Goal: Task Accomplishment & Management: Manage account settings

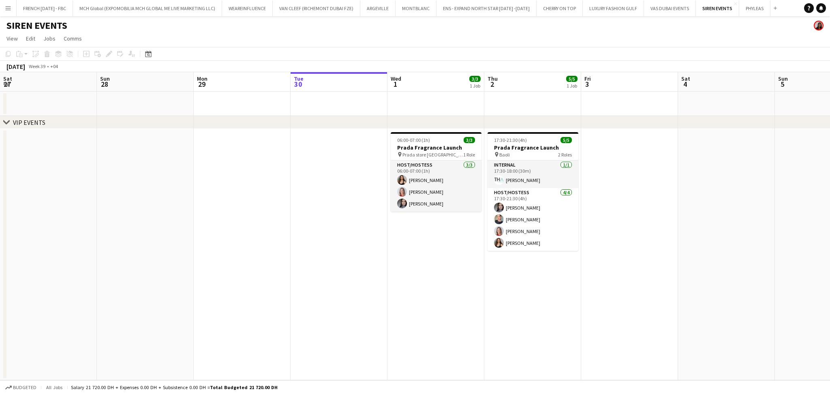
scroll to position [0, 193]
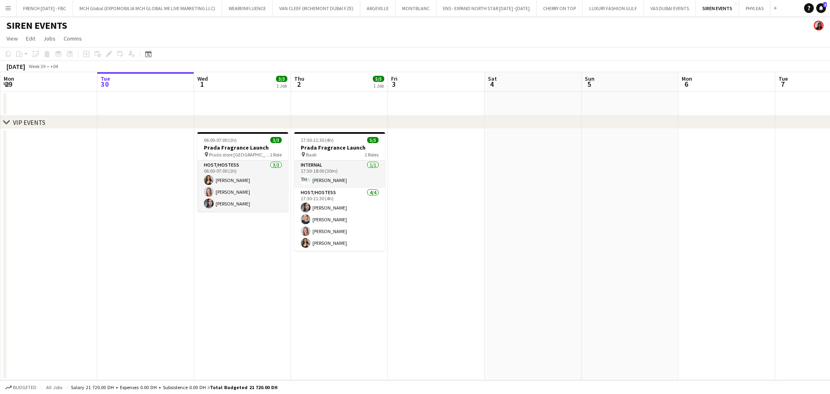
click at [822, 11] on link "Notifications 2" at bounding box center [822, 8] width 10 height 10
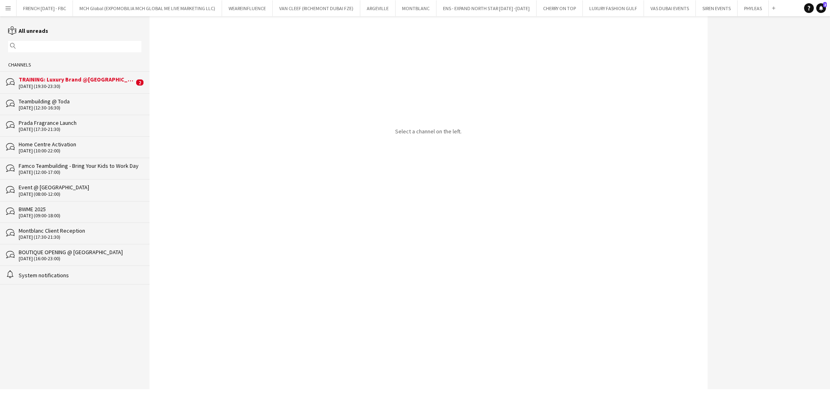
click at [122, 85] on div "[DATE] (19:30-23:30)" at bounding box center [77, 87] width 116 height 6
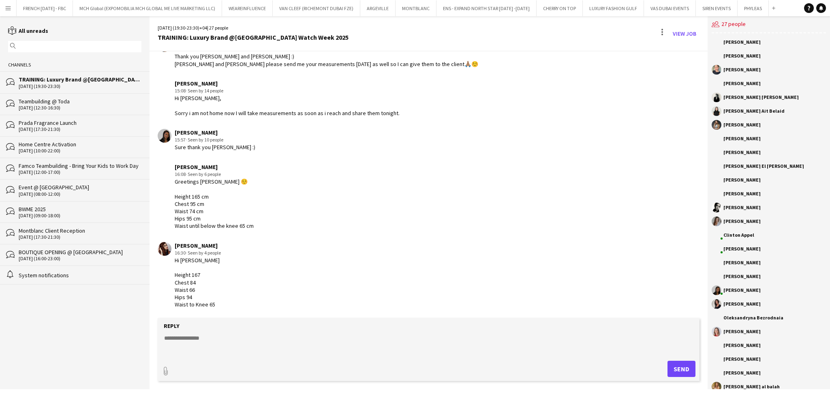
scroll to position [1409, 0]
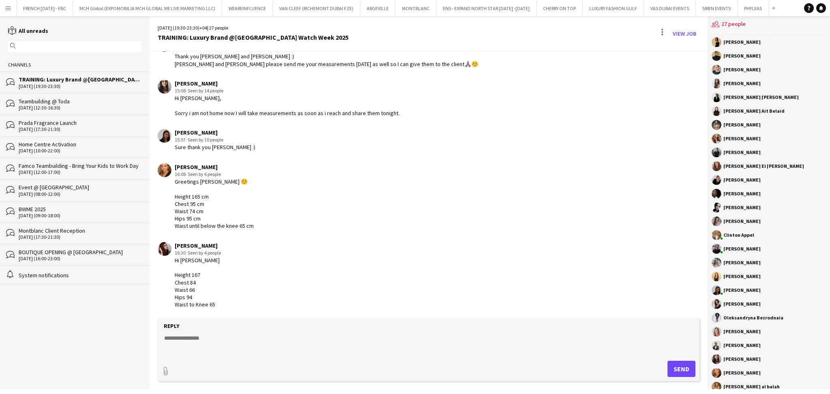
click at [64, 103] on div "Teambuilding @ Toda" at bounding box center [80, 101] width 123 height 7
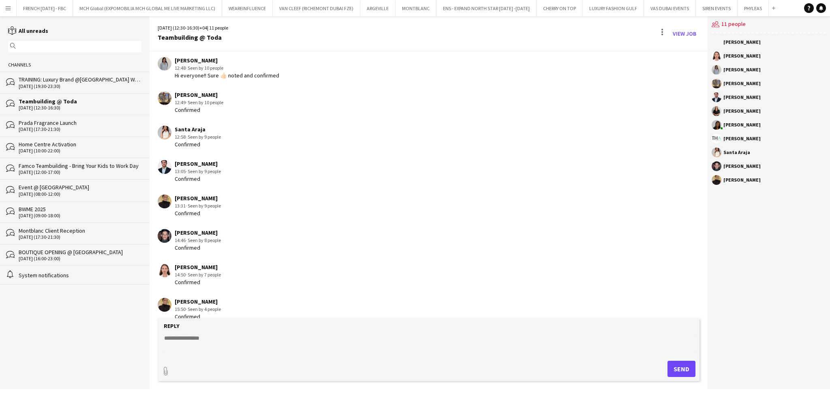
scroll to position [759, 0]
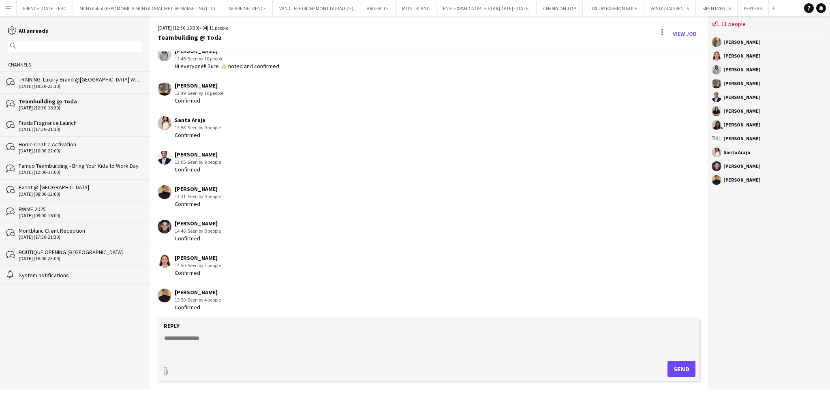
click at [353, 354] on textarea at bounding box center [430, 344] width 534 height 21
type textarea "**********"
click at [682, 370] on button "Send" at bounding box center [682, 369] width 28 height 16
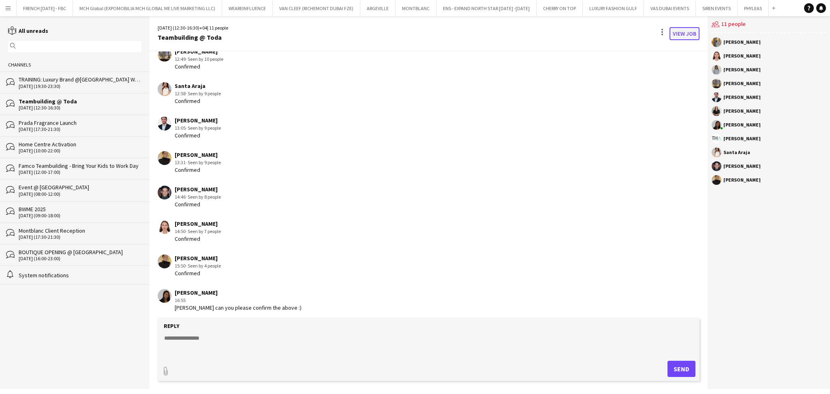
click at [682, 32] on link "View Job" at bounding box center [685, 33] width 30 height 13
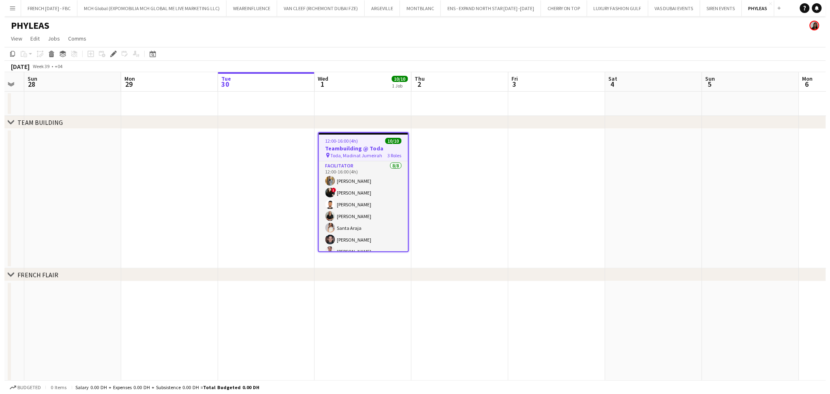
scroll to position [0, 261]
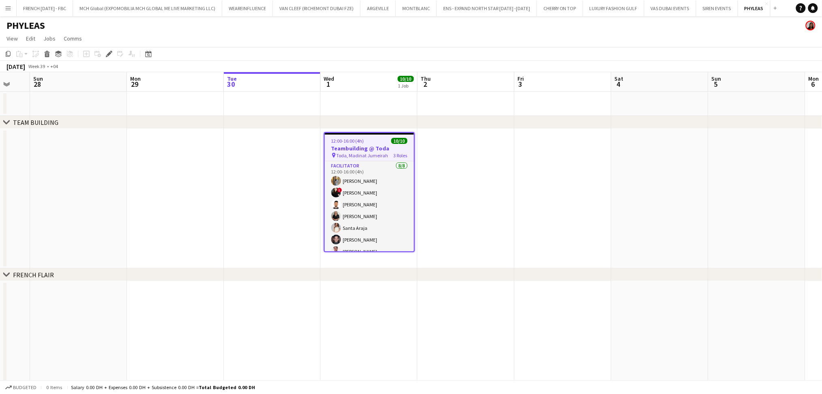
drag, startPoint x: 449, startPoint y: 199, endPoint x: 457, endPoint y: 198, distance: 7.5
click at [457, 198] on app-calendar-viewport "Thu 25 6/6 2 Jobs Fri 26 8/8 1 Job Sat 27 Sun 28 Mon 29 Tue 30 Wed 1 10/10 1 Jo…" at bounding box center [411, 282] width 822 height 420
click at [816, 10] on link "Notifications 1" at bounding box center [813, 8] width 10 height 10
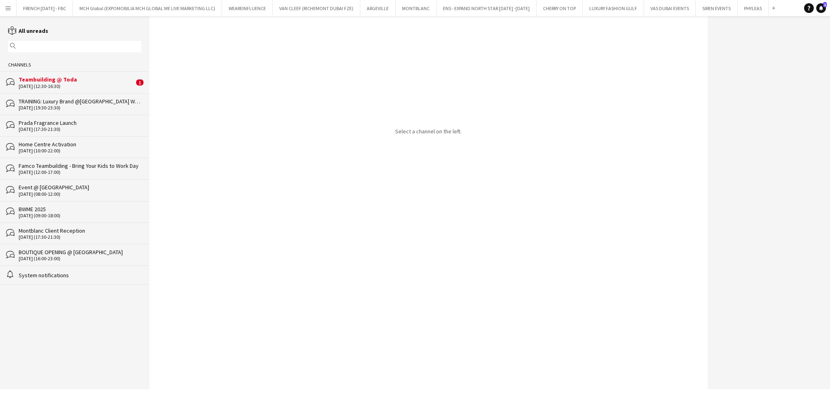
click at [131, 75] on div "bubbles Teambuilding @ Toda 01-10-2025 (12:30-16:30) 1" at bounding box center [75, 81] width 150 height 21
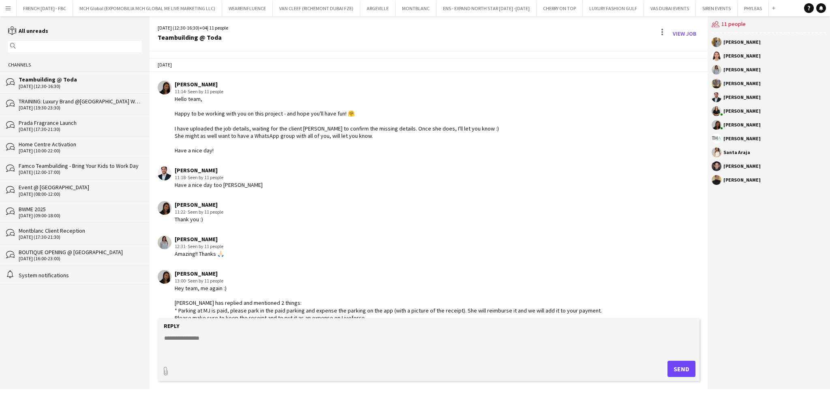
scroll to position [828, 0]
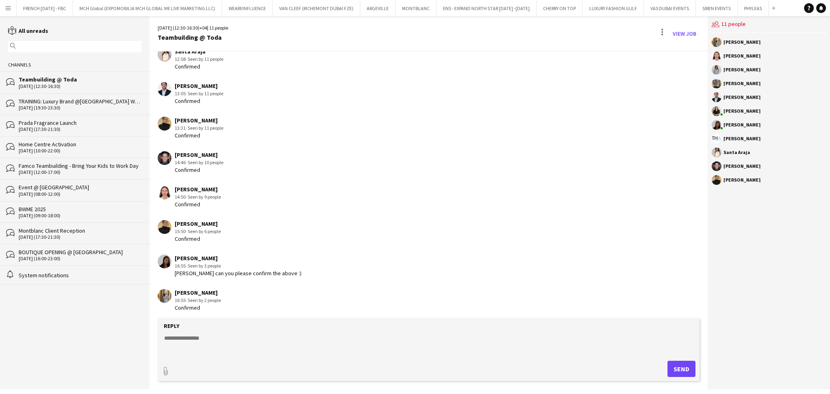
click at [308, 345] on textarea at bounding box center [430, 344] width 534 height 21
type textarea "**********"
click at [683, 368] on button "Send" at bounding box center [682, 369] width 28 height 16
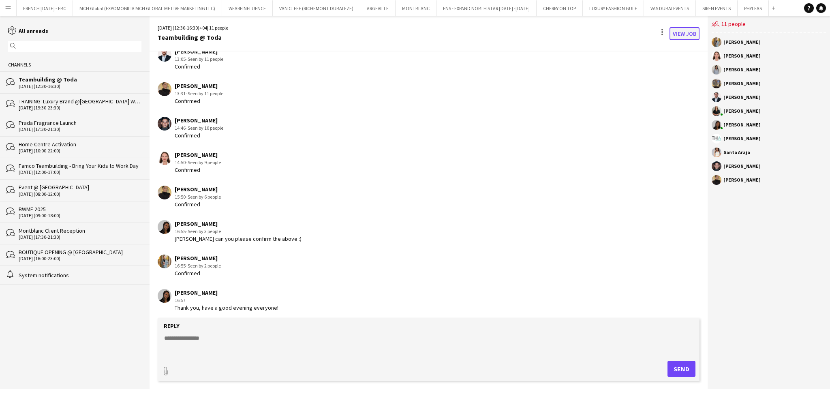
click at [686, 35] on link "View Job" at bounding box center [685, 33] width 30 height 13
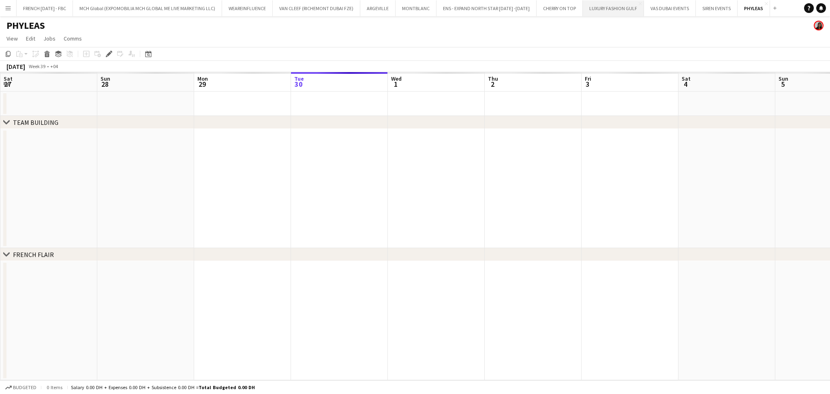
scroll to position [0, 279]
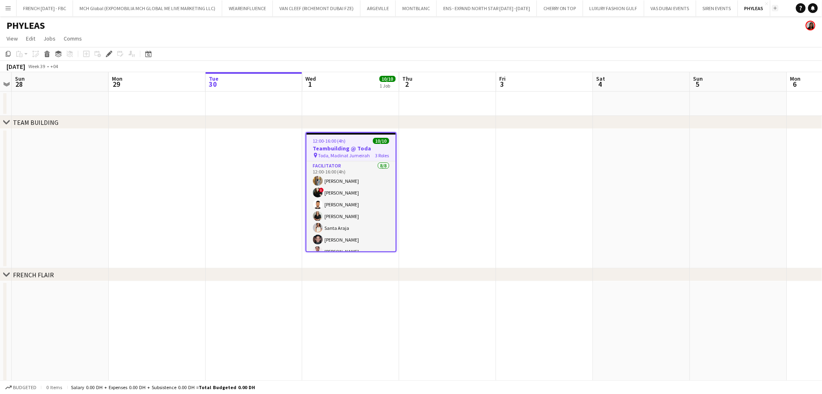
click at [774, 6] on app-icon "Add" at bounding box center [775, 7] width 3 height 3
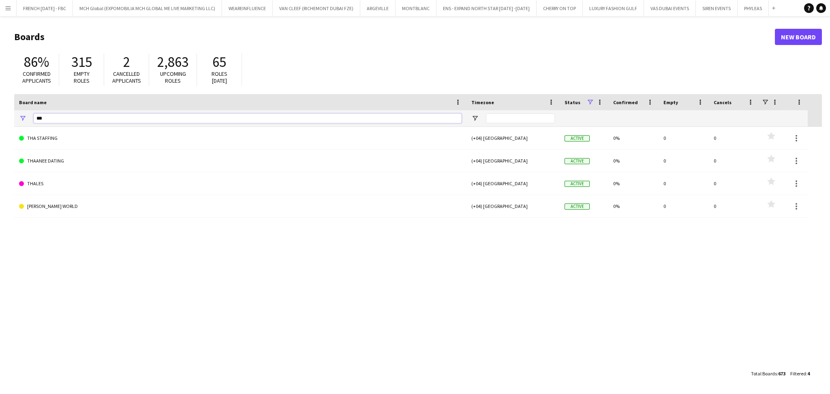
click at [159, 120] on input "***" at bounding box center [248, 119] width 428 height 10
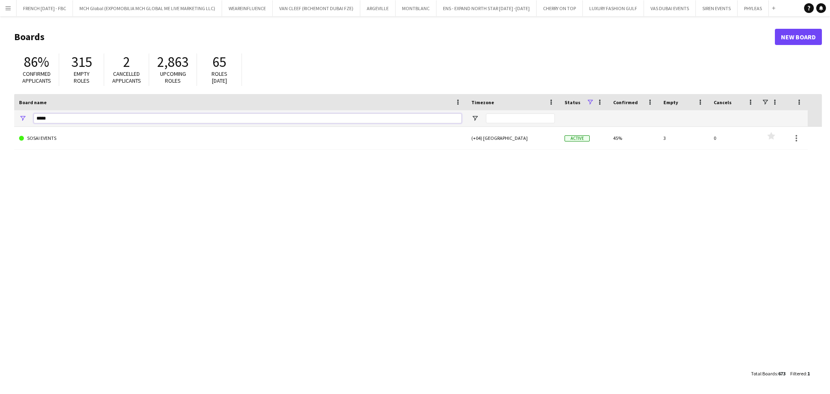
type input "*****"
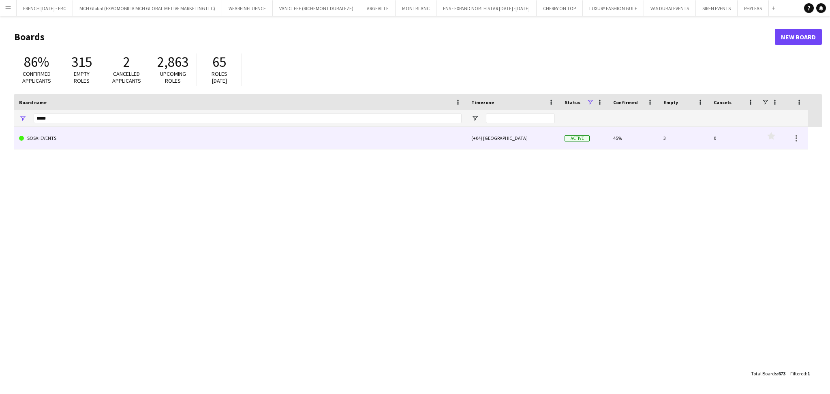
click at [163, 133] on link "SOSAI EVENTS" at bounding box center [240, 138] width 443 height 23
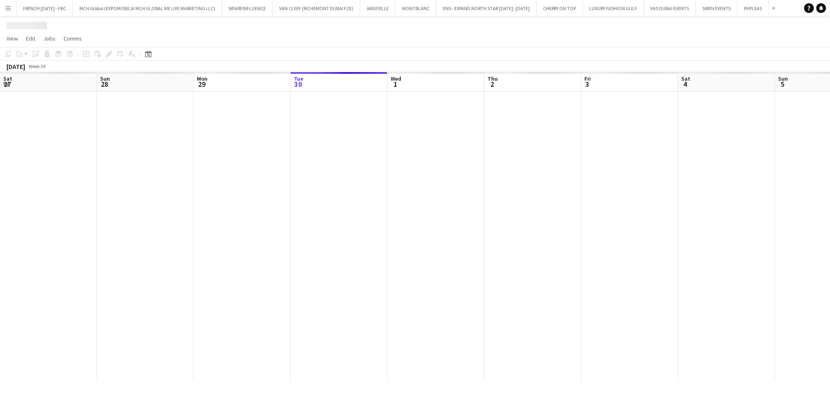
scroll to position [0, 193]
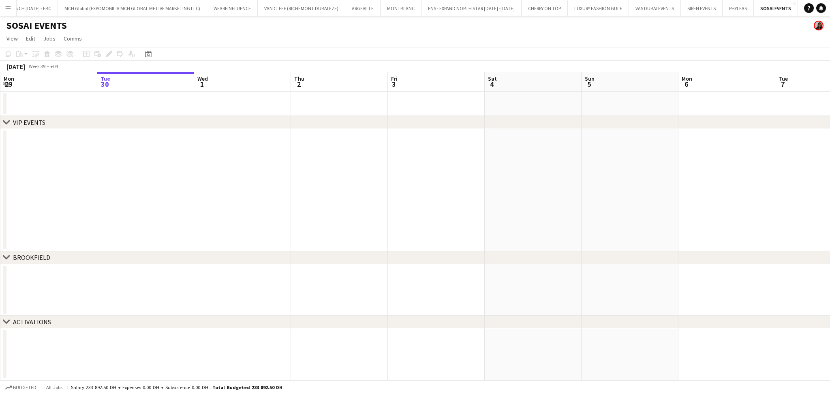
drag, startPoint x: 130, startPoint y: 208, endPoint x: 20, endPoint y: 195, distance: 110.7
click at [1, 195] on div "chevron-right VIP EVENTS chevron-right BROOKFIELD chevron-right ACTIVATIONS Sat…" at bounding box center [415, 226] width 830 height 308
drag, startPoint x: 635, startPoint y: 183, endPoint x: 145, endPoint y: 182, distance: 489.8
click at [145, 182] on app-calendar-viewport "Sat 27 Sun 28 Mon 29 Tue 30 Wed 1 Thu 2 Fri 3 Sat 4 Sun 5 Mon 6 Tue 7 Wed 8 Thu…" at bounding box center [415, 226] width 830 height 308
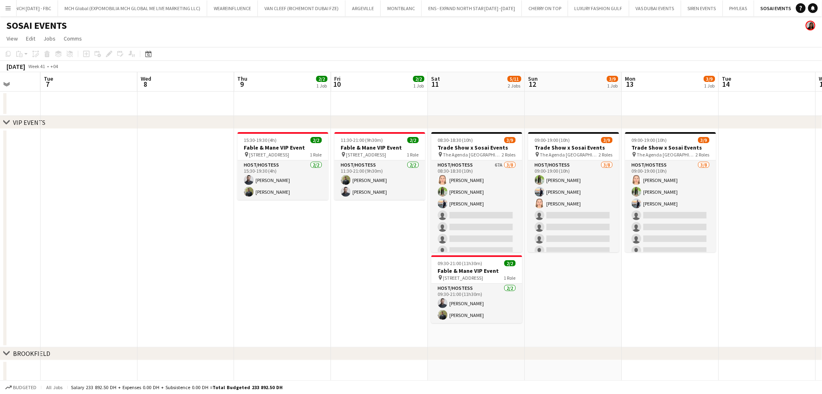
drag, startPoint x: 418, startPoint y: 252, endPoint x: 336, endPoint y: 240, distance: 82.3
click at [357, 249] on app-calendar-viewport "Fri 3 Sat 4 Sun 5 Mon 6 Tue 7 Wed 8 Thu 9 2/2 1 Job Fri 10 2/2 1 Job Sat 11 5/1…" at bounding box center [411, 247] width 822 height 350
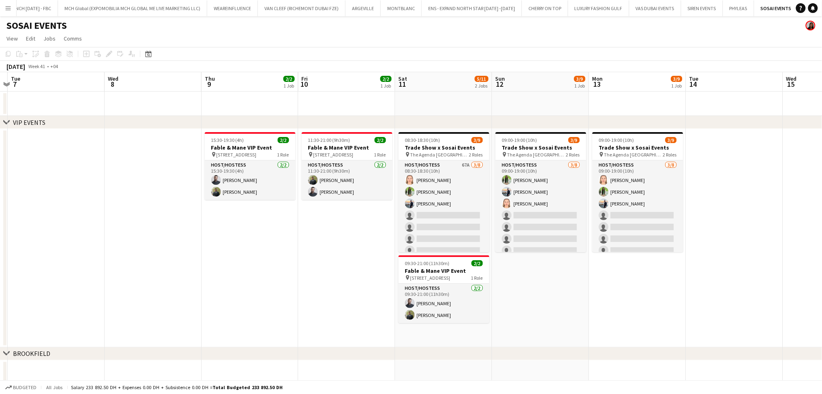
scroll to position [0, 281]
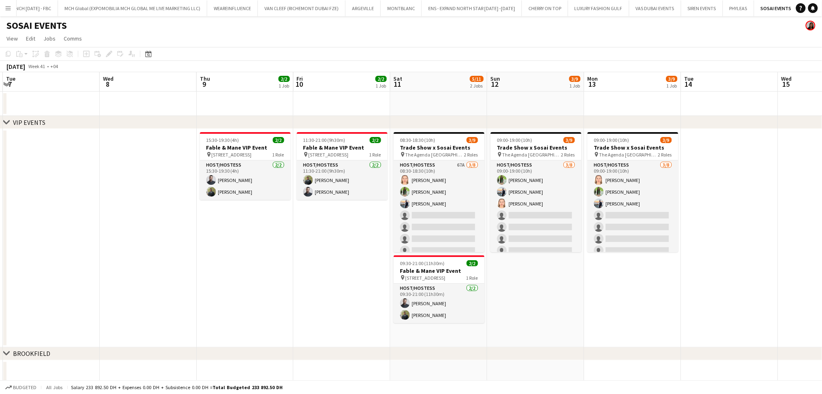
drag, startPoint x: 323, startPoint y: 235, endPoint x: 228, endPoint y: 226, distance: 95.3
click at [228, 226] on app-calendar-viewport "Sat 4 Sun 5 Mon 6 Tue 7 Wed 8 Thu 9 2/2 1 Job Fri 10 2/2 1 Job Sat 11 5/11 2 Jo…" at bounding box center [411, 247] width 822 height 350
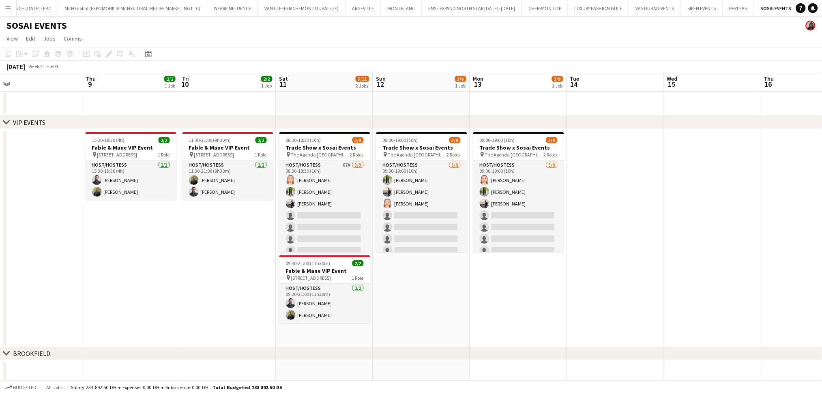
drag, startPoint x: 479, startPoint y: 313, endPoint x: 472, endPoint y: 315, distance: 7.1
click at [472, 315] on app-calendar-viewport "Sun 5 Mon 6 Tue 7 Wed 8 Thu 9 2/2 1 Job Fri 10 2/2 1 Job Sat 11 5/11 2 Jobs Sun…" at bounding box center [411, 247] width 822 height 350
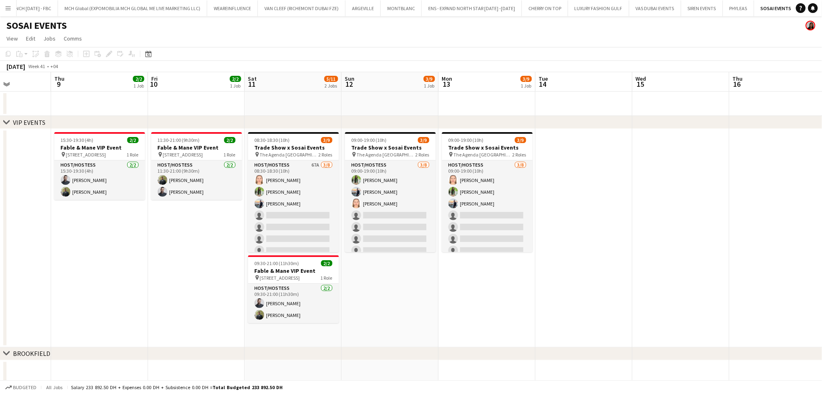
drag, startPoint x: 485, startPoint y: 308, endPoint x: 453, endPoint y: 296, distance: 33.4
click at [463, 301] on app-calendar-viewport "Sun 5 Mon 6 Tue 7 Wed 8 Thu 9 2/2 1 Job Fri 10 2/2 1 Job Sat 11 5/11 2 Jobs Sun…" at bounding box center [411, 247] width 822 height 350
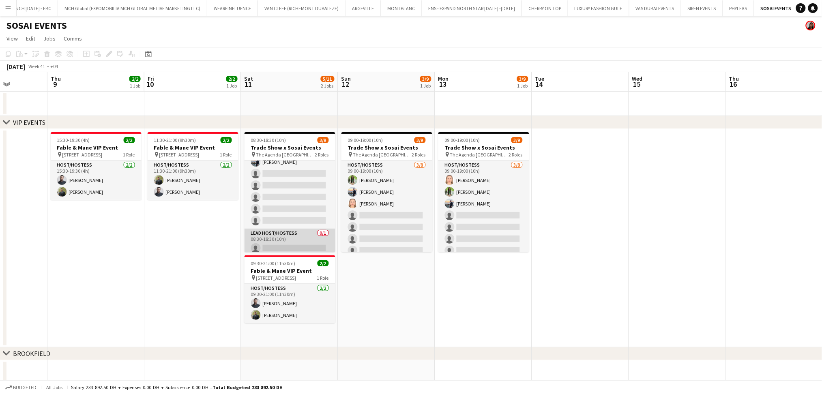
scroll to position [46, 0]
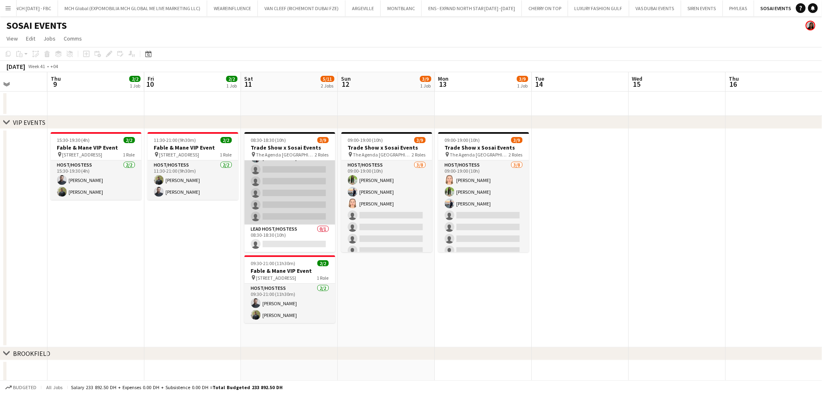
click at [308, 194] on app-card-role "Host/Hostess 68A 3/8 08:30-18:30 (10h) Marija Bozic Jouli Serawan Wael Kharoufa…" at bounding box center [290, 170] width 91 height 110
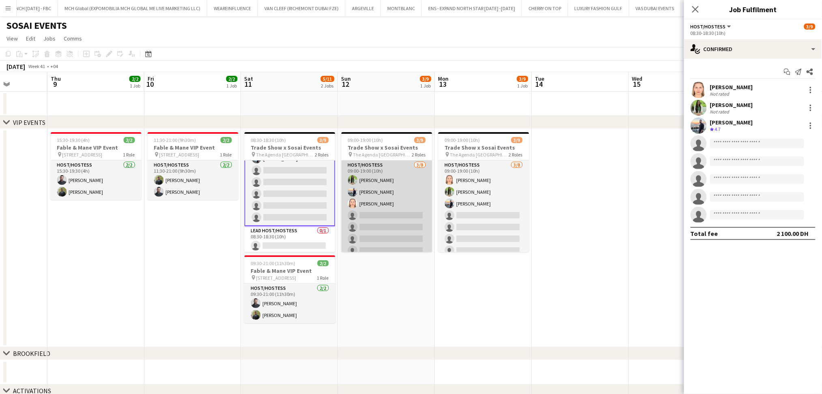
scroll to position [46, 0]
click at [414, 221] on app-card-role "Host/Hostess 3/8 09:00-19:00 (10h) Jouli Serawan Wael Kharoufah Marija Bozic si…" at bounding box center [386, 216] width 91 height 110
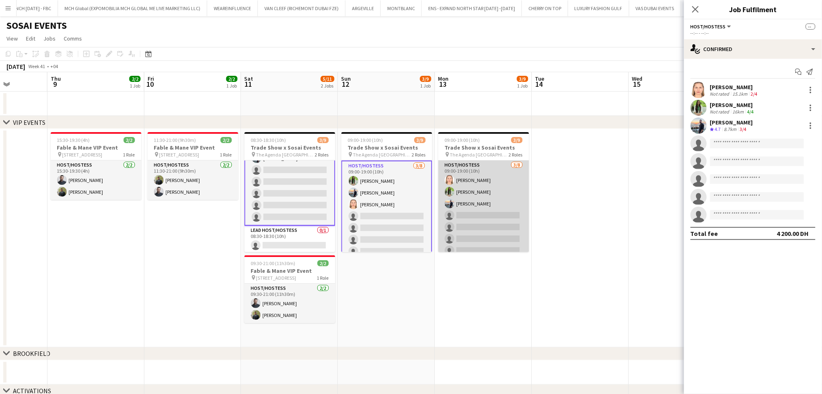
click at [463, 213] on app-card-role "Host/Hostess 3/8 09:00-19:00 (10h) Marija Bozic Jouli Serawan Wael Kharoufah si…" at bounding box center [483, 216] width 91 height 110
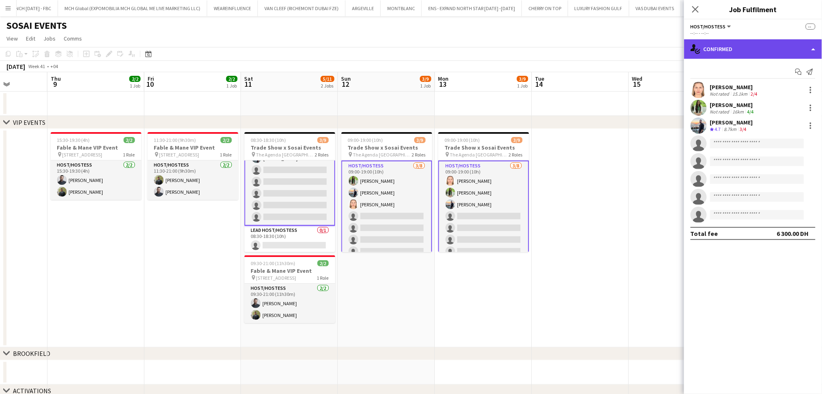
click at [786, 48] on div "single-neutral-actions-check-2 Confirmed" at bounding box center [753, 48] width 138 height 19
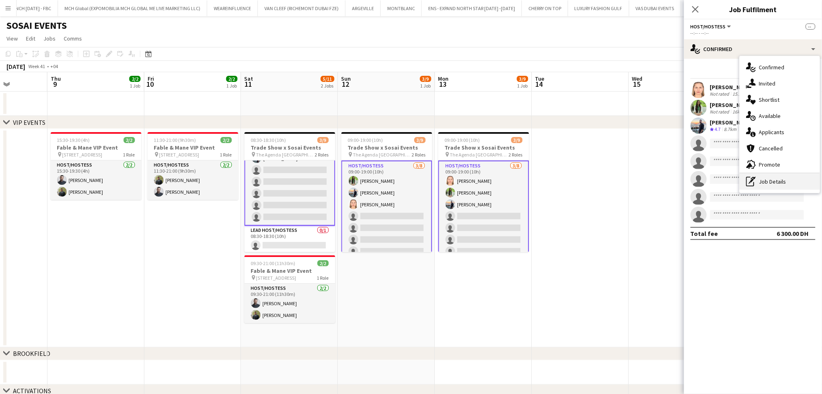
click at [787, 177] on div "pen-write Job Details" at bounding box center [780, 182] width 80 height 16
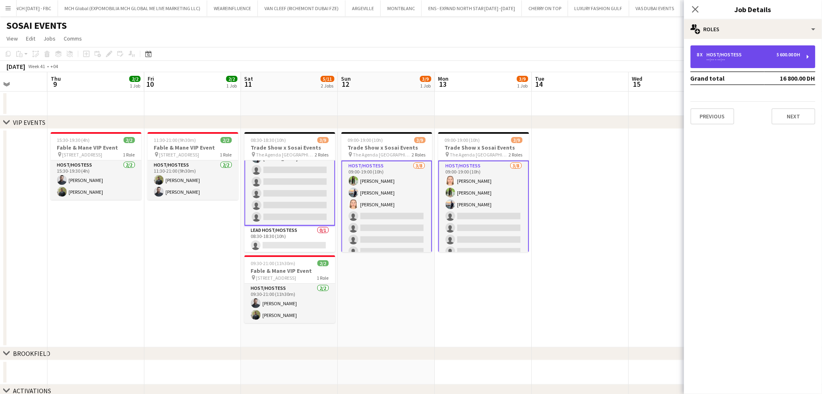
click at [749, 56] on div "8 x Host/Hostess 5 600.00 DH" at bounding box center [748, 55] width 103 height 6
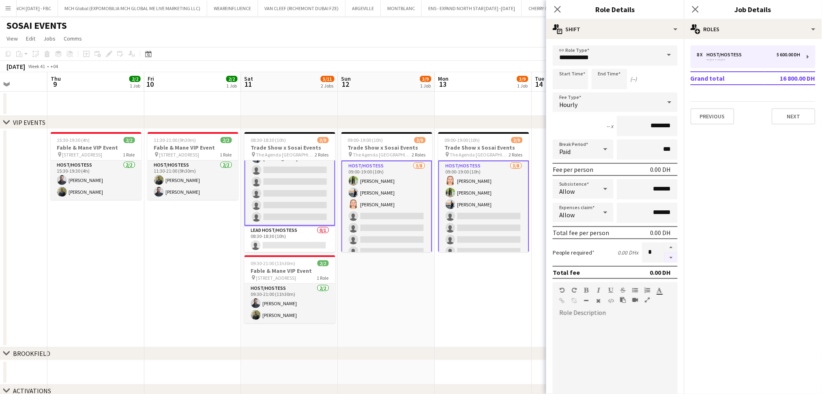
click at [665, 255] on button "button" at bounding box center [671, 258] width 13 height 10
type input "*"
click at [295, 243] on app-card-role "Lead Host/Hostess 0/1 08:30-18:30 (10h) single-neutral-actions" at bounding box center [290, 240] width 91 height 28
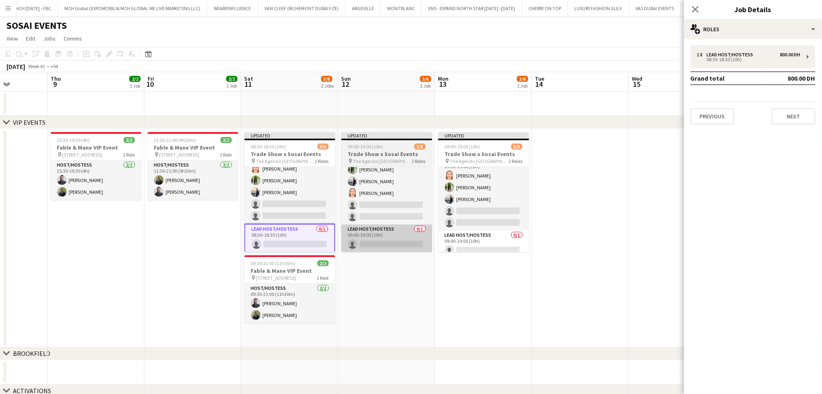
scroll to position [17, 0]
click at [373, 240] on app-card-role "Lead Host/Hostess 0/1 09:00-19:00 (10h) single-neutral-actions" at bounding box center [386, 239] width 91 height 28
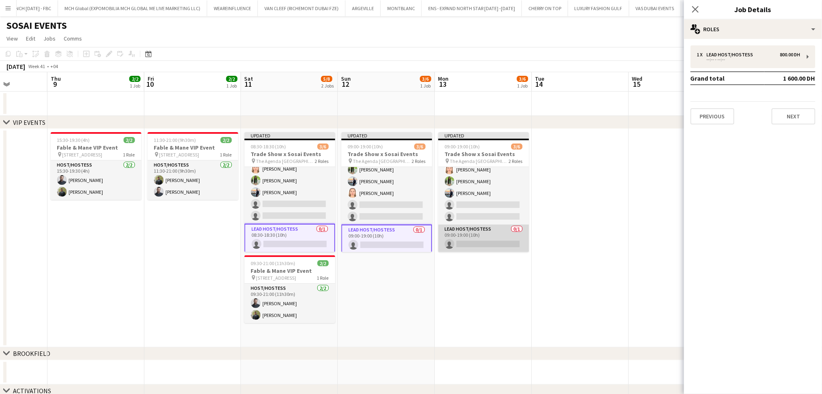
click at [470, 234] on app-card-role "Lead Host/Hostess 0/1 09:00-19:00 (10h) single-neutral-actions" at bounding box center [483, 239] width 91 height 28
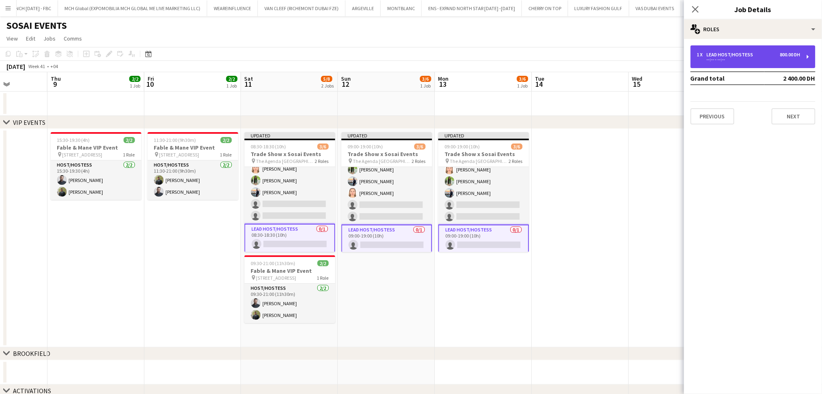
click at [773, 52] on div "1 x Lead Host/Hostess 800.00 DH" at bounding box center [748, 55] width 103 height 6
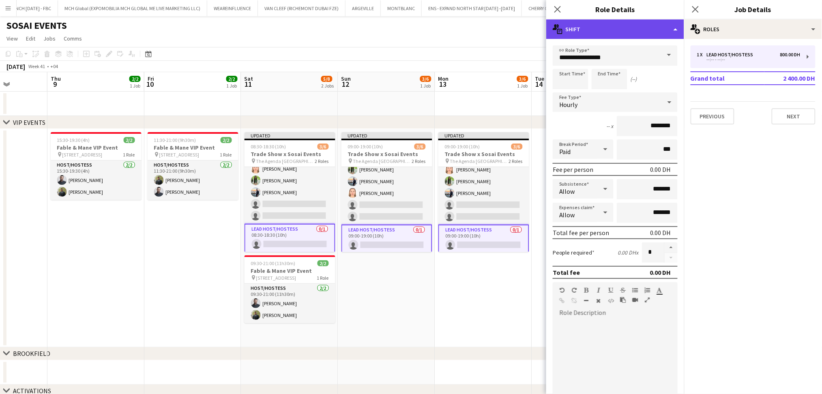
click at [624, 34] on div "multiple-actions-text Shift" at bounding box center [615, 28] width 138 height 19
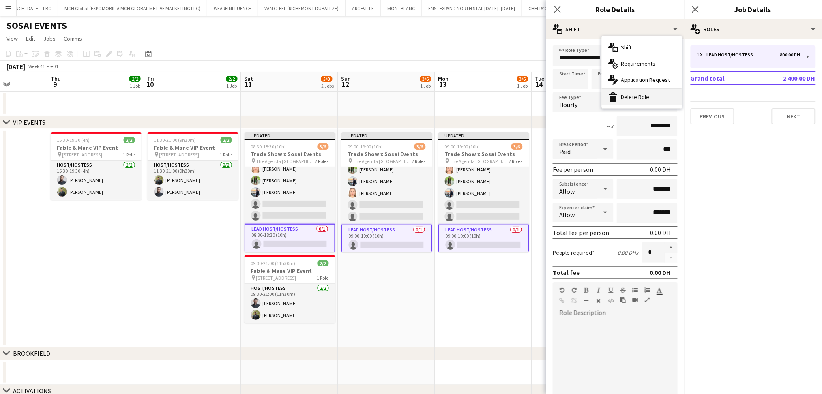
click at [657, 97] on div "bin-2 Delete Role" at bounding box center [642, 97] width 80 height 16
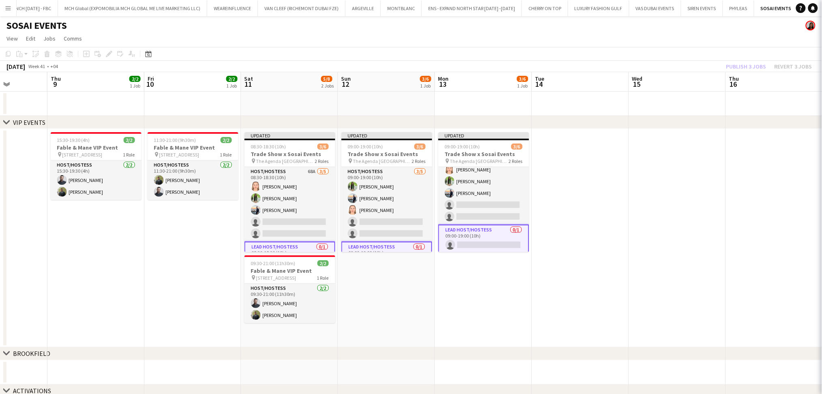
scroll to position [0, 0]
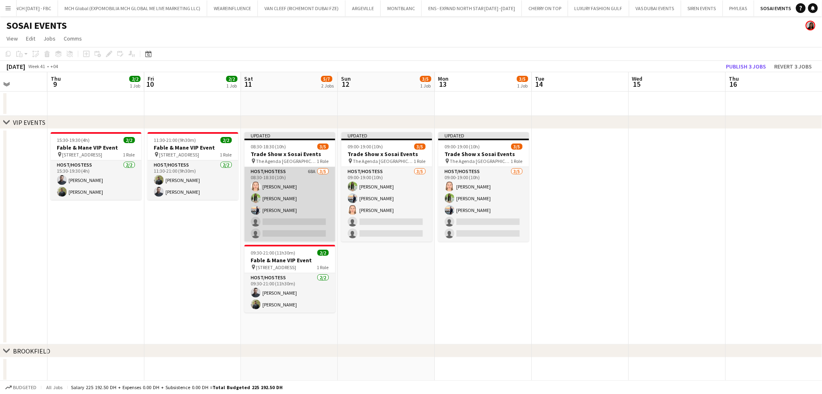
click at [304, 233] on app-card-role "Host/Hostess 68A 3/5 08:30-18:30 (10h) Marija Bozic Jouli Serawan Wael Kharoufa…" at bounding box center [290, 204] width 91 height 75
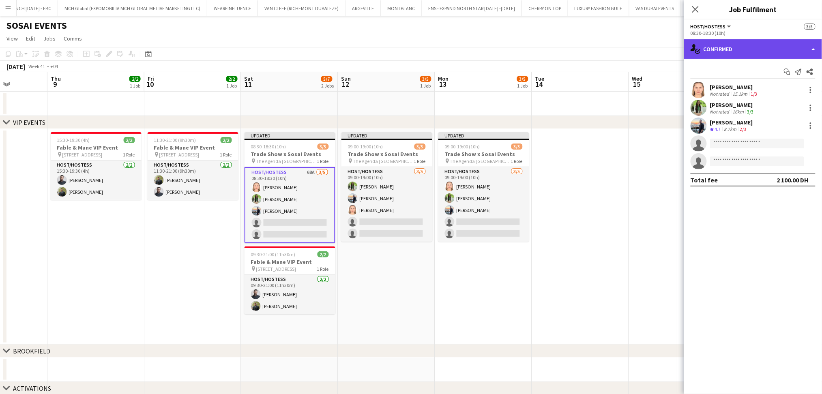
click at [792, 45] on div "single-neutral-actions-check-2 Confirmed" at bounding box center [753, 48] width 138 height 19
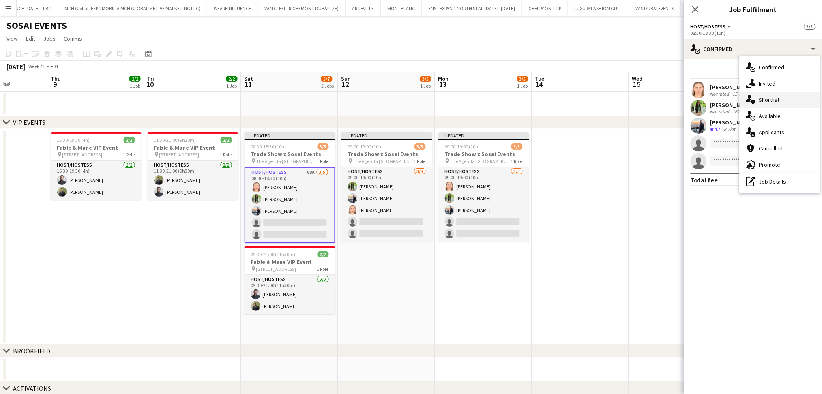
click at [799, 102] on div "single-neutral-actions-heart Shortlist" at bounding box center [780, 100] width 80 height 16
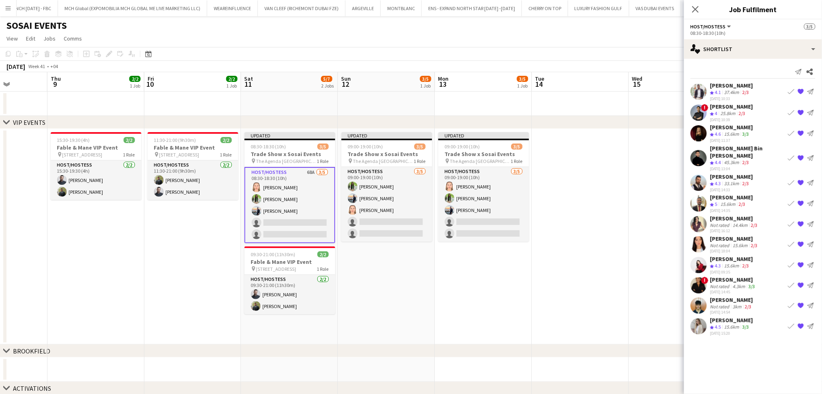
click at [790, 262] on app-icon "Book crew" at bounding box center [791, 265] width 6 height 6
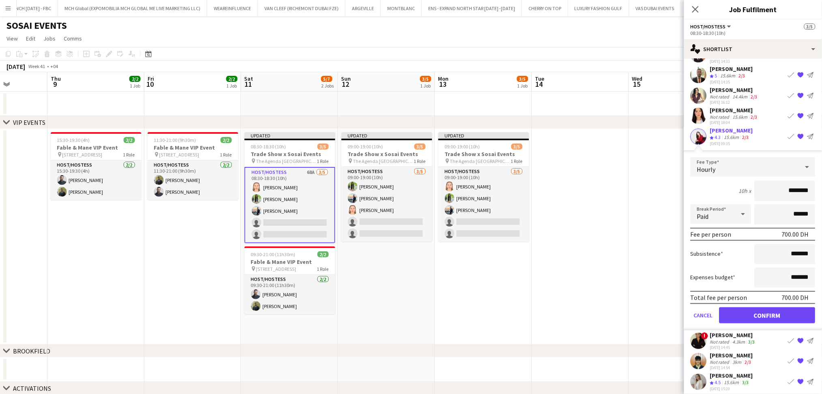
scroll to position [131, 0]
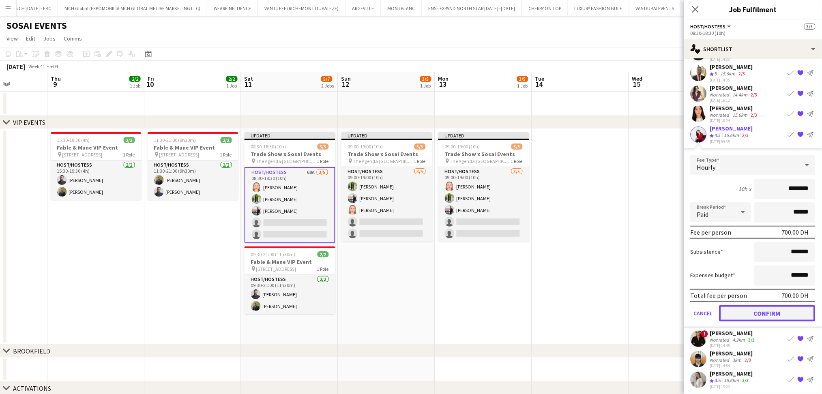
click at [784, 305] on button "Confirm" at bounding box center [767, 313] width 96 height 16
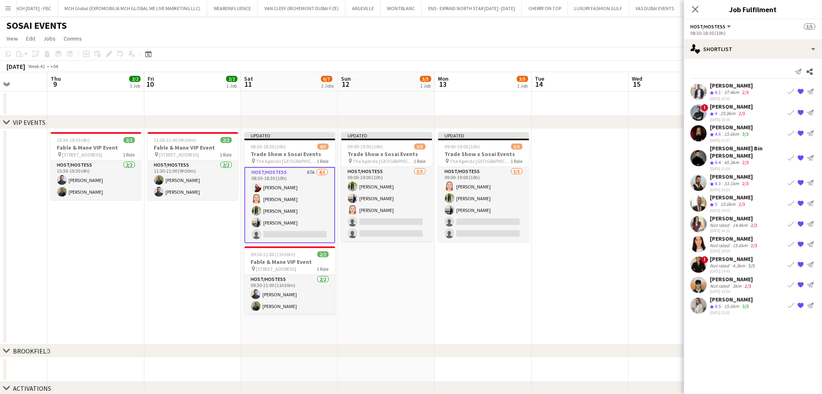
click at [792, 262] on app-icon "Book crew" at bounding box center [791, 265] width 6 height 6
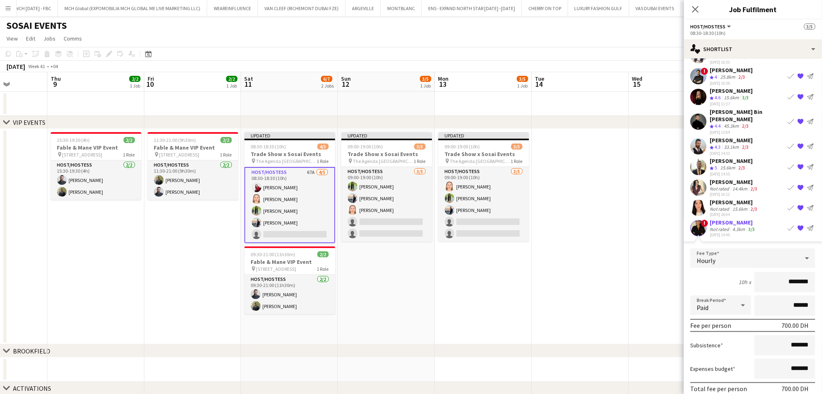
scroll to position [54, 0]
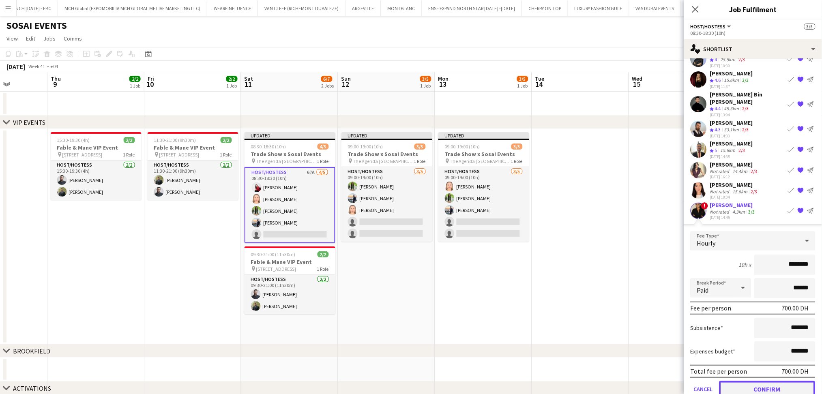
click at [781, 386] on button "Confirm" at bounding box center [767, 389] width 96 height 16
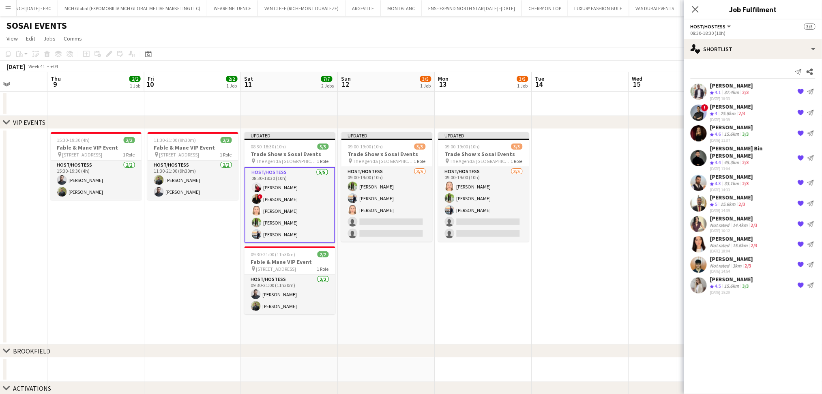
scroll to position [0, 0]
click at [302, 215] on app-card-role "Host/Hostess 5/5 08:30-18:30 (10h) Valeriia Mitina ! Mayara Do Nascimento Silva…" at bounding box center [290, 205] width 91 height 76
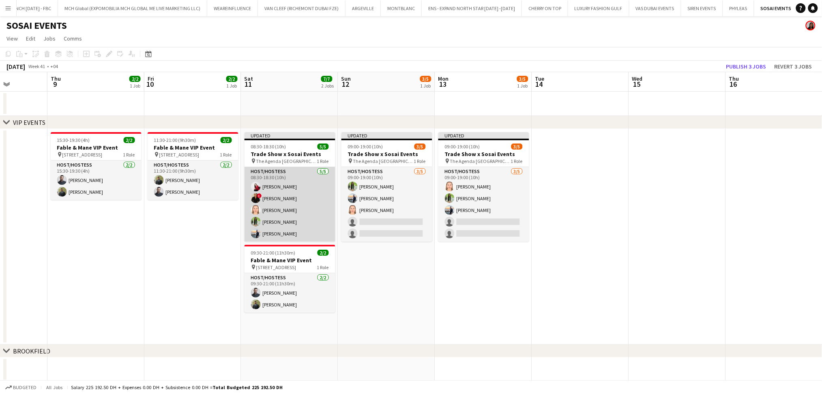
click at [283, 226] on app-card-role "Host/Hostess 5/5 08:30-18:30 (10h) Valeriia Mitina ! Mayara Do Nascimento Silva…" at bounding box center [290, 204] width 91 height 75
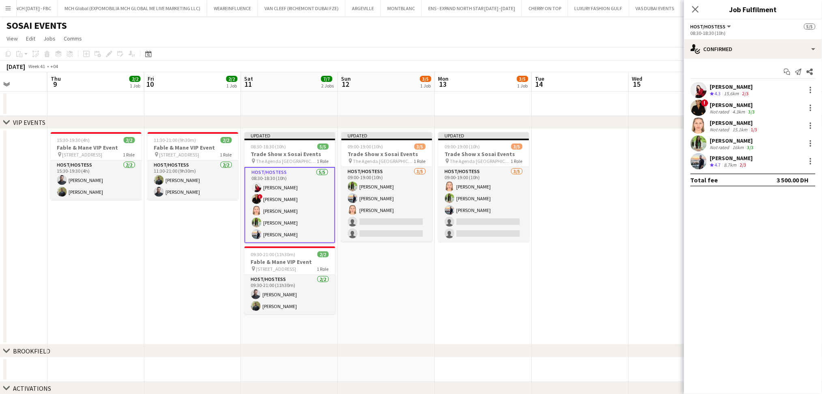
click at [753, 144] on div "Jouli Serawan" at bounding box center [732, 140] width 45 height 7
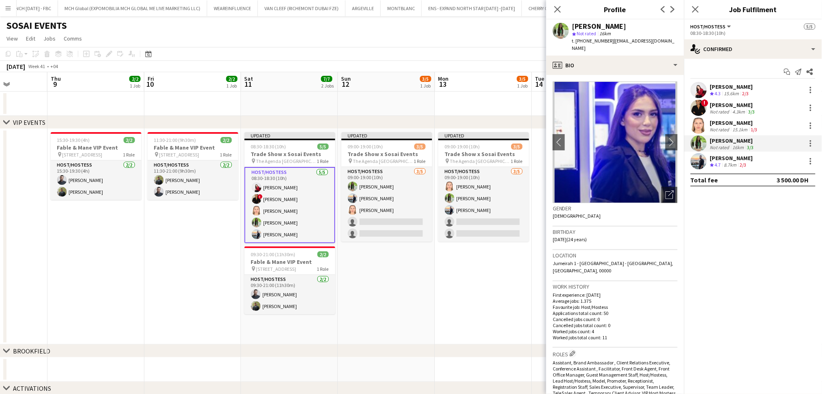
click at [751, 91] on div "2/3" at bounding box center [746, 93] width 10 height 7
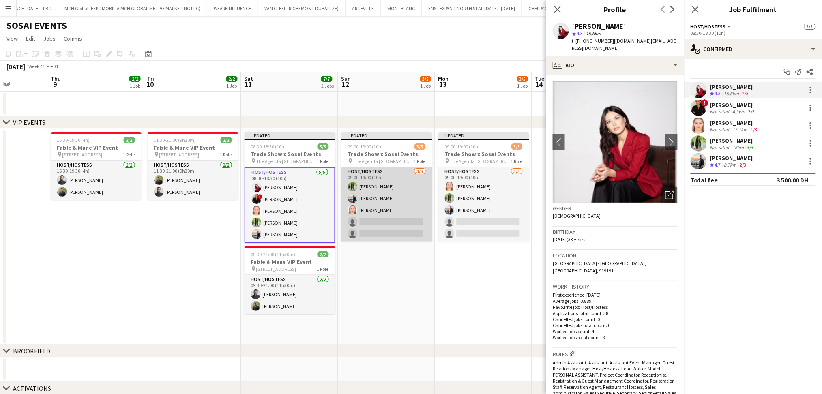
click at [391, 229] on app-card-role "Host/Hostess 3/5 09:00-19:00 (10h) Jouli Serawan Wael Kharoufah Marija Bozic si…" at bounding box center [386, 204] width 91 height 75
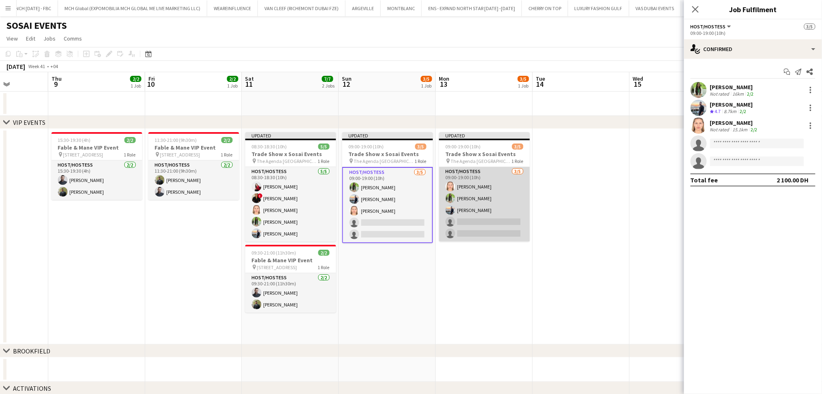
click at [504, 224] on app-card-role "Host/Hostess 3/5 09:00-19:00 (10h) Marija Bozic Jouli Serawan Wael Kharoufah si…" at bounding box center [484, 204] width 91 height 75
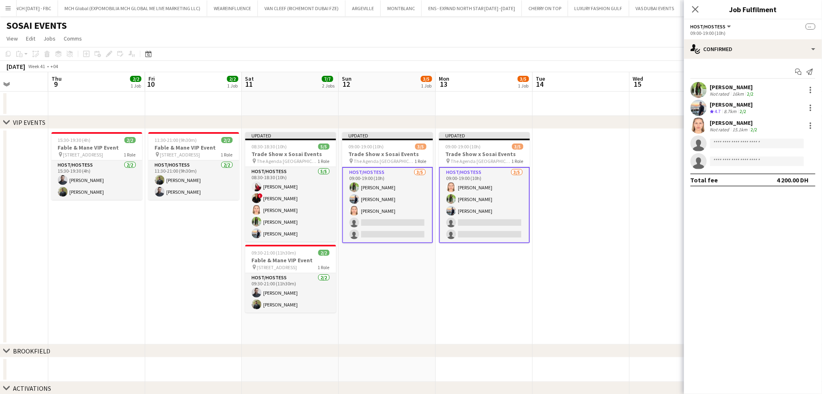
scroll to position [0, 339]
click at [752, 146] on input at bounding box center [757, 144] width 94 height 10
type input "******"
click at [750, 165] on span "+971585687787" at bounding box center [757, 168] width 81 height 6
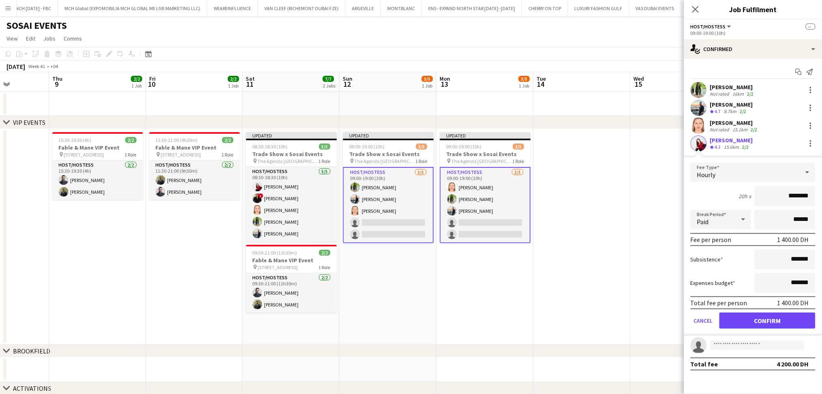
click at [769, 308] on form "Fee Type Hourly 20h x ******** Break Period Paid ****** Fee per person 1 400.00…" at bounding box center [753, 249] width 138 height 173
click at [769, 314] on button "Confirm" at bounding box center [767, 321] width 96 height 16
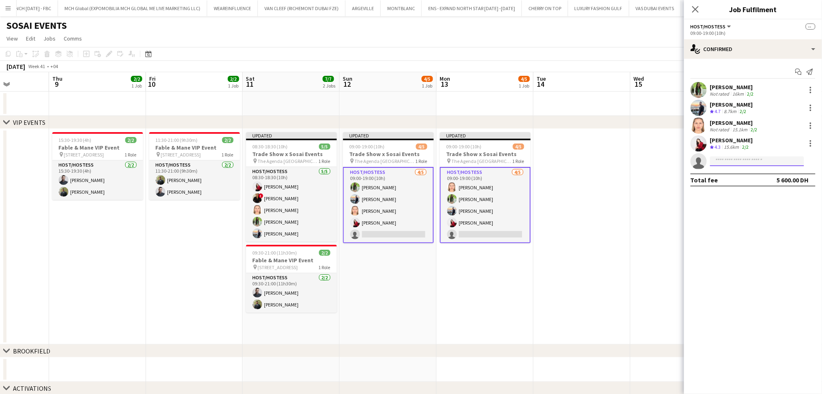
click at [762, 159] on input at bounding box center [757, 162] width 94 height 10
type input "******"
click at [746, 190] on span "+971522487378" at bounding box center [757, 193] width 81 height 6
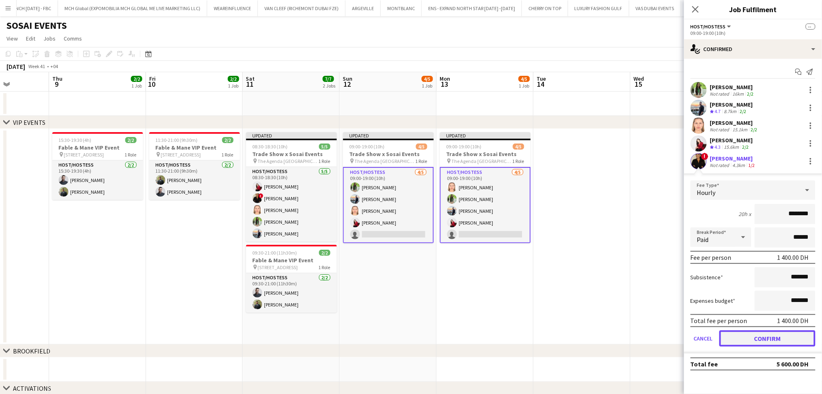
click at [768, 337] on button "Confirm" at bounding box center [767, 338] width 96 height 16
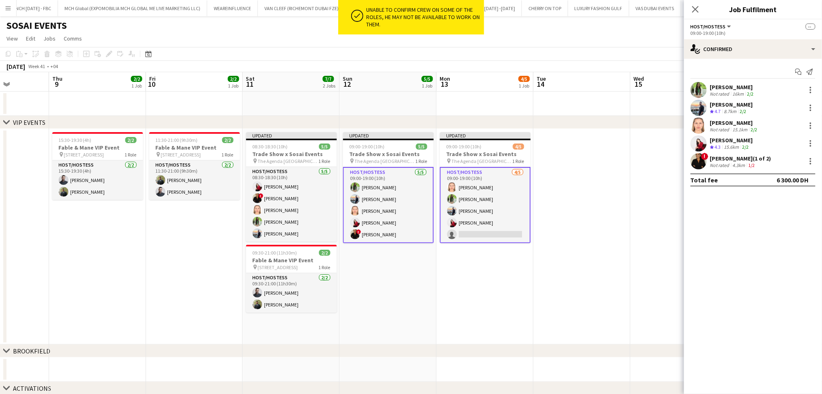
click at [753, 162] on app-skills-label "1/2" at bounding box center [752, 165] width 6 height 6
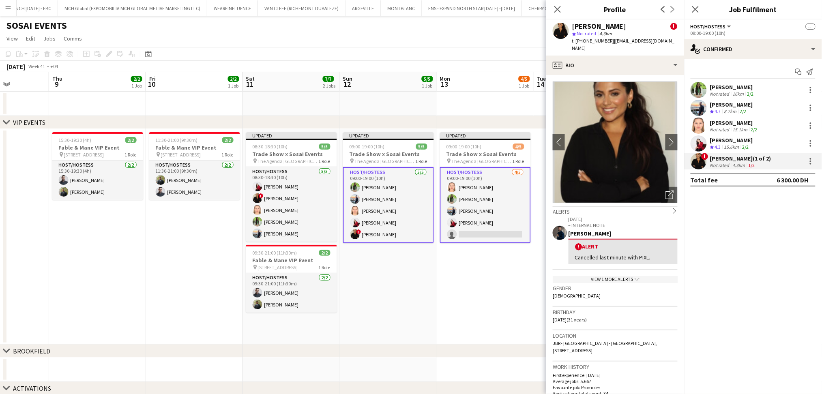
drag, startPoint x: 579, startPoint y: 250, endPoint x: 650, endPoint y: 254, distance: 71.9
click at [650, 254] on div "! Alert Cancelled last minute with PIXL." at bounding box center [622, 252] width 109 height 26
click at [639, 254] on div "Cancelled last minute with PIXL." at bounding box center [623, 257] width 96 height 7
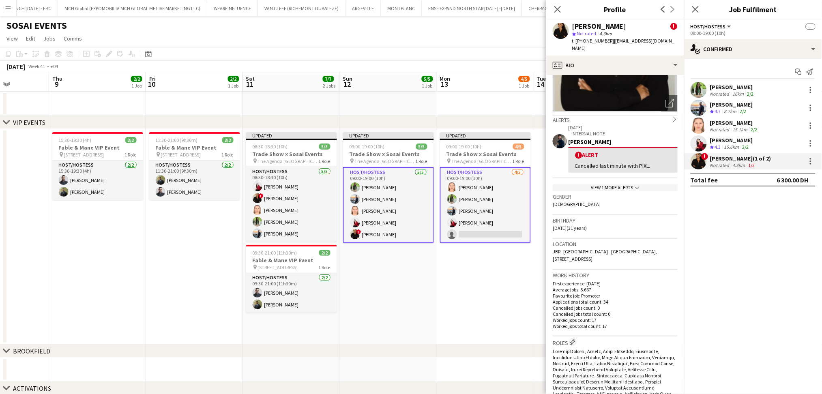
scroll to position [0, 0]
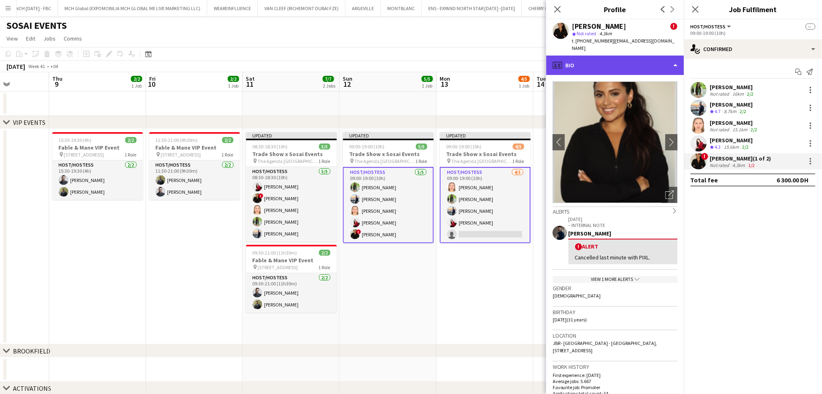
click at [644, 58] on div "profile Bio" at bounding box center [615, 65] width 138 height 19
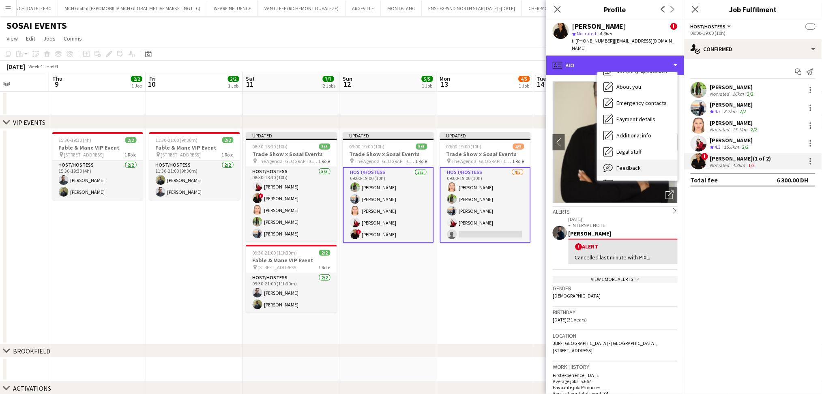
scroll to position [43, 0]
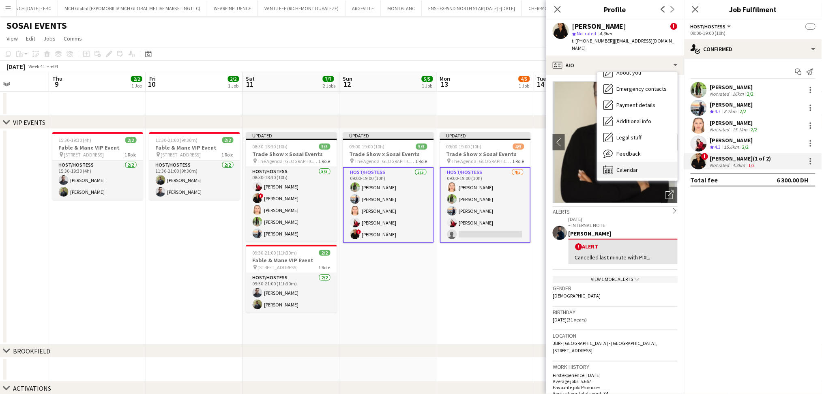
click at [639, 163] on div "Calendar Calendar" at bounding box center [637, 170] width 80 height 16
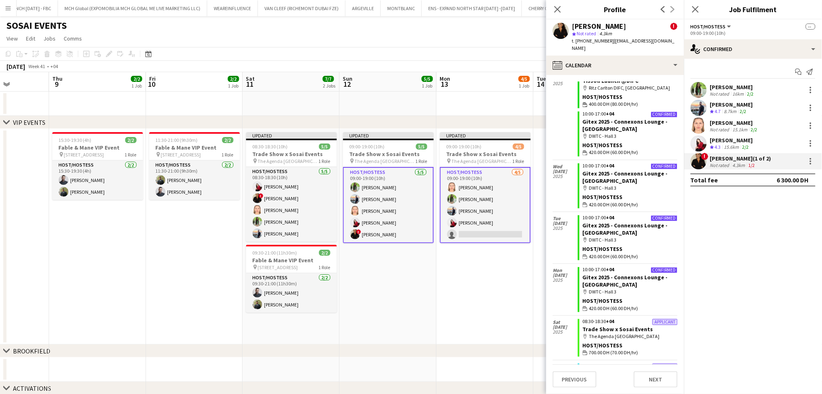
scroll to position [216, 0]
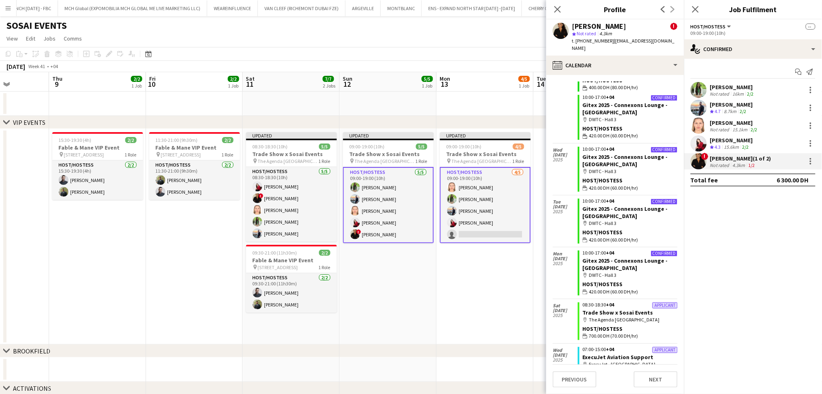
click at [420, 222] on app-card-role "Host/Hostess 5/5 09:00-19:00 (10h) Jouli Serawan Wael Kharoufah Marija Bozic Va…" at bounding box center [388, 205] width 91 height 76
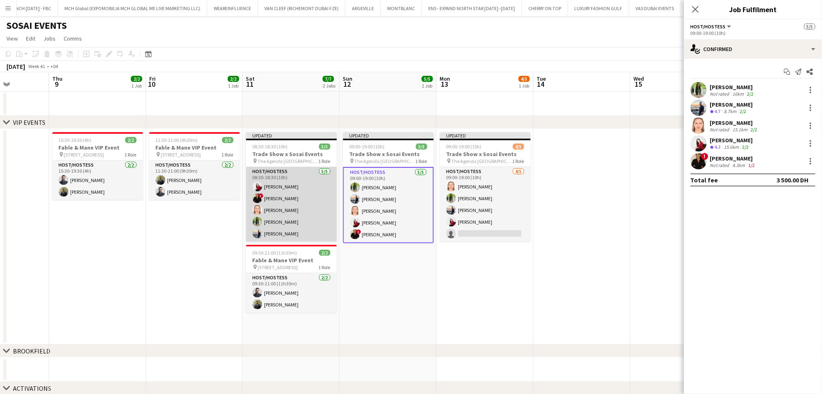
click at [315, 215] on app-card-role "Host/Hostess 5/5 08:30-18:30 (10h) Valeriia Mitina ! Mayara Do Nascimento Silva…" at bounding box center [291, 204] width 91 height 75
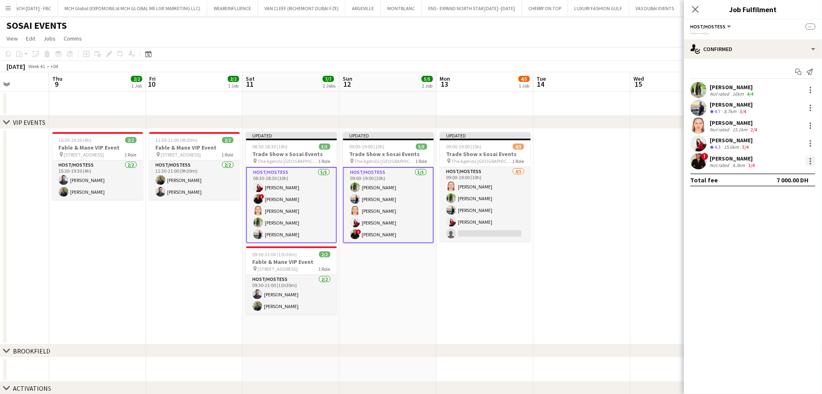
click at [808, 163] on div at bounding box center [811, 162] width 10 height 10
click at [807, 241] on button "Remove" at bounding box center [784, 234] width 63 height 19
click at [322, 189] on app-card-role "Host/Hostess 67A 4/5 08:30-18:30 (10h) Valeriia Mitina Marija Bozic Jouli Seraw…" at bounding box center [291, 205] width 91 height 76
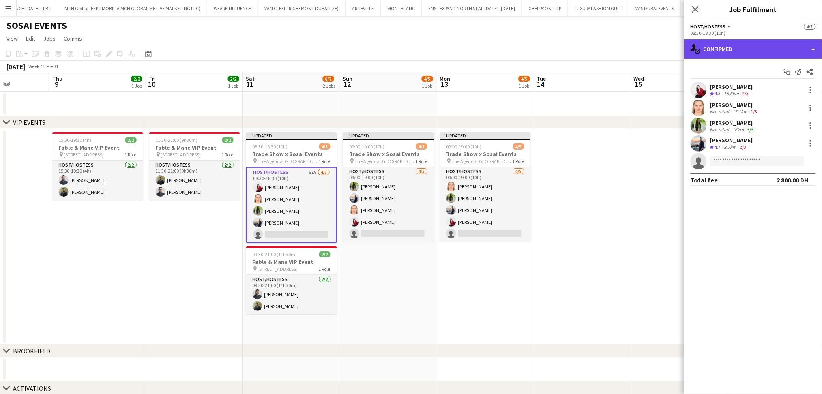
click at [746, 39] on div "single-neutral-actions-check-2 Confirmed" at bounding box center [753, 48] width 138 height 19
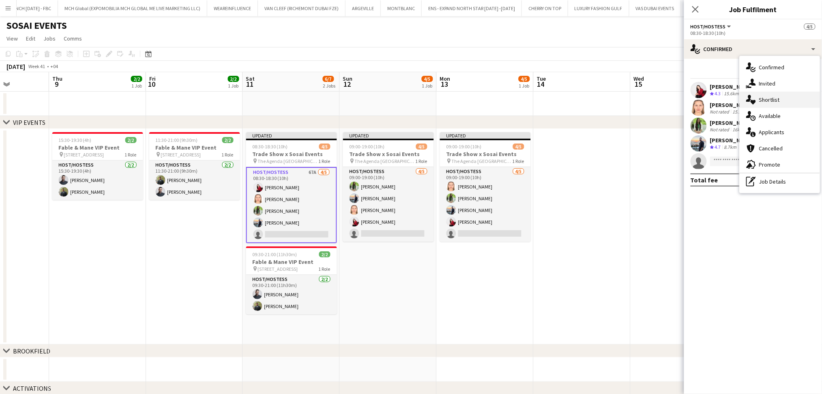
click at [783, 103] on div "single-neutral-actions-heart Shortlist" at bounding box center [780, 100] width 80 height 16
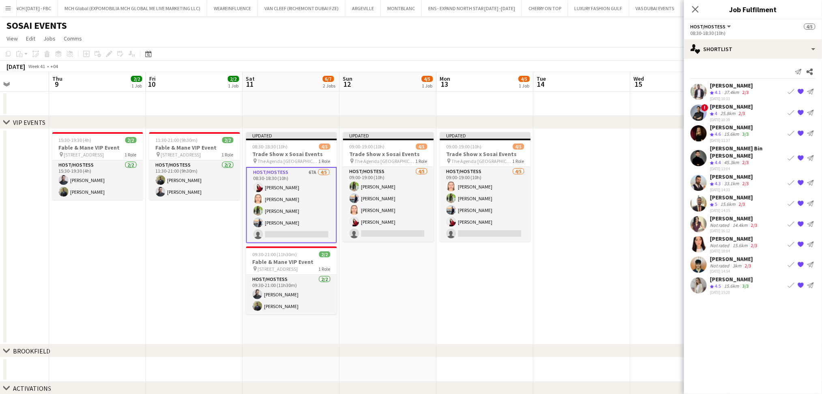
click at [736, 222] on div "14.4km" at bounding box center [740, 225] width 18 height 6
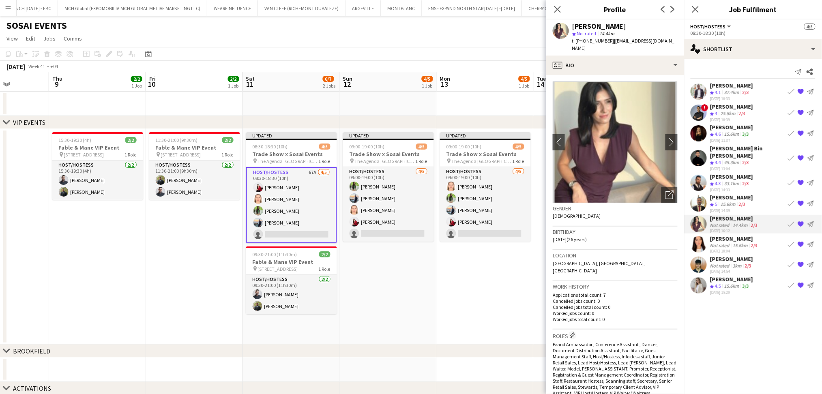
click at [735, 127] on div "Kateryna Lupenkova" at bounding box center [731, 127] width 43 height 7
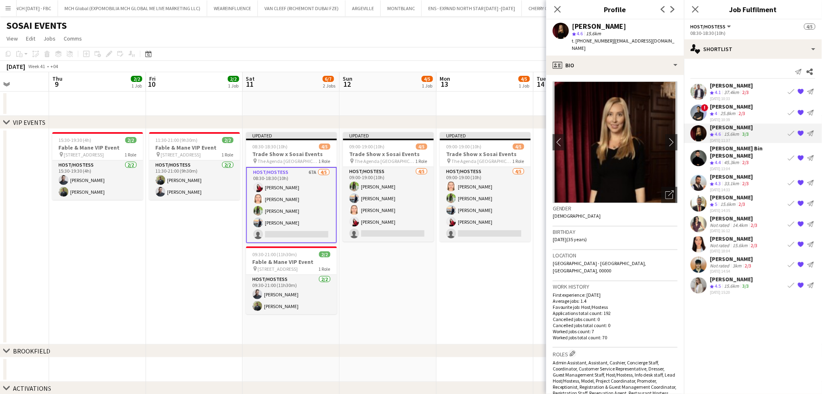
click at [746, 215] on div "Sara Miller" at bounding box center [734, 218] width 49 height 7
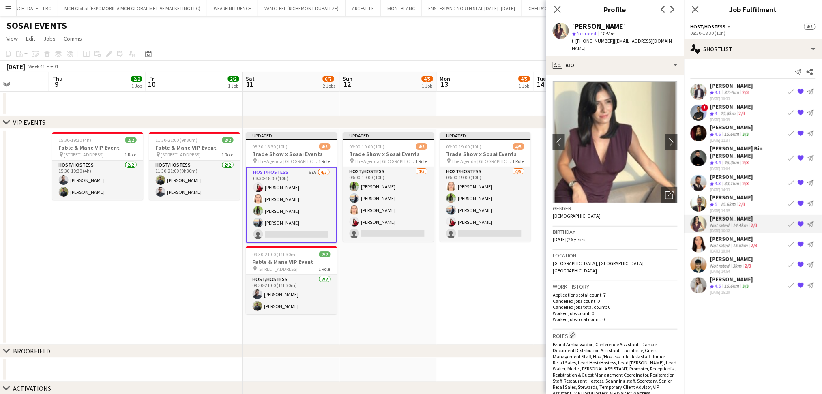
drag, startPoint x: 321, startPoint y: 224, endPoint x: 329, endPoint y: 223, distance: 8.2
click at [323, 224] on app-card-role "Host/Hostess 67A 4/5 08:30-18:30 (10h) Valeriia Mitina Marija Bozic Jouli Seraw…" at bounding box center [291, 205] width 91 height 76
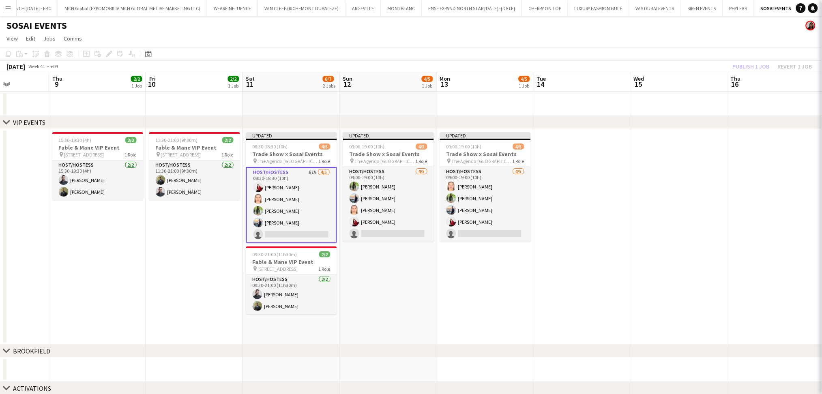
scroll to position [0, 337]
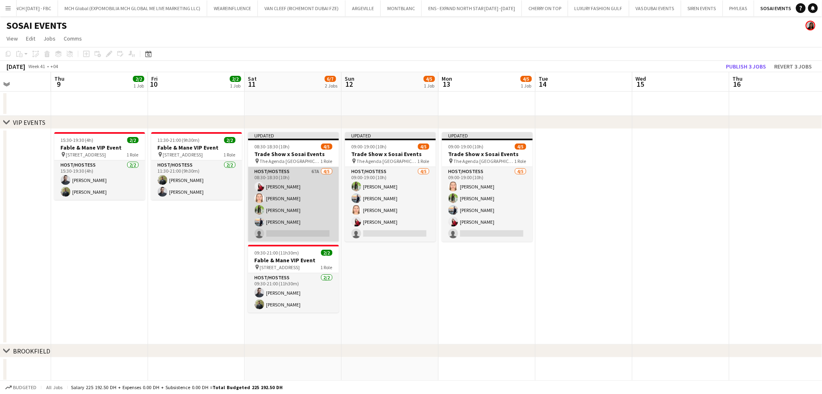
drag, startPoint x: 300, startPoint y: 218, endPoint x: 332, endPoint y: 219, distance: 32.5
click at [300, 218] on app-card-role "Host/Hostess 67A 4/5 08:30-18:30 (10h) Valeriia Mitina Marija Bozic Jouli Seraw…" at bounding box center [293, 204] width 91 height 75
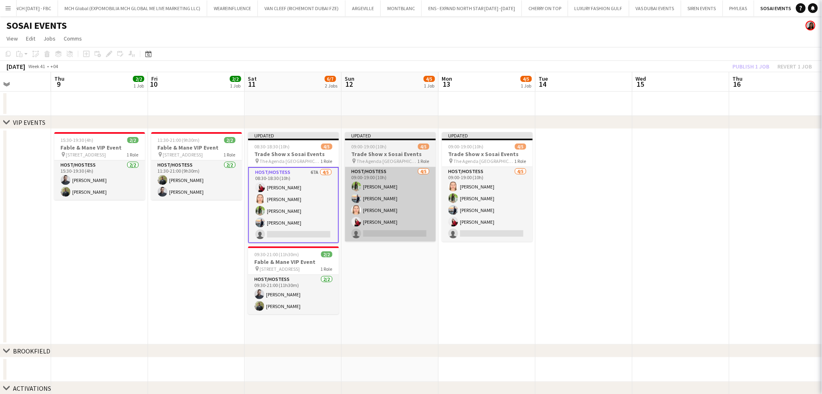
scroll to position [0, 336]
click at [401, 223] on app-card-role "Host/Hostess 4/5 09:00-19:00 (10h) Jouli Serawan Wael Kharoufah Marija Bozic Va…" at bounding box center [390, 204] width 91 height 75
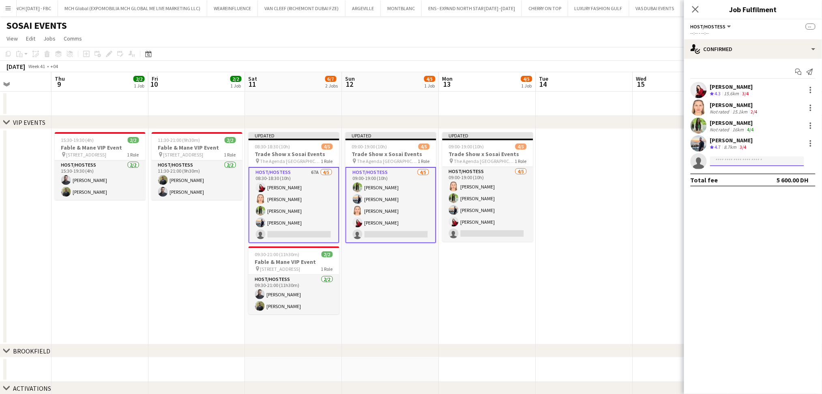
click at [749, 162] on input at bounding box center [757, 162] width 94 height 10
click at [555, 308] on app-date-cell at bounding box center [584, 237] width 97 height 216
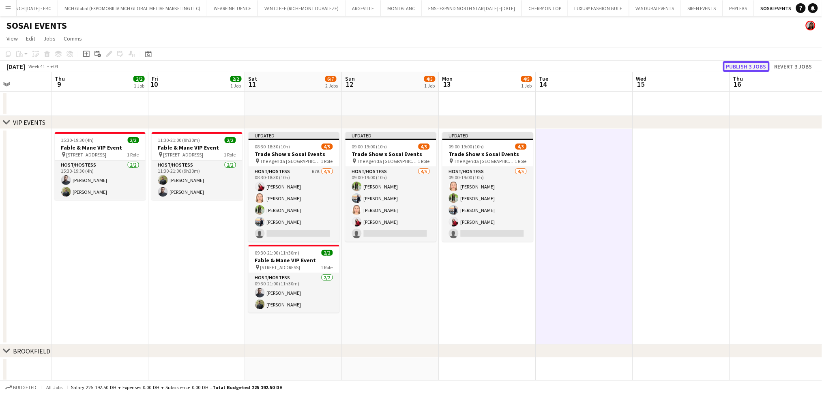
click at [755, 64] on button "Publish 3 jobs" at bounding box center [746, 66] width 47 height 11
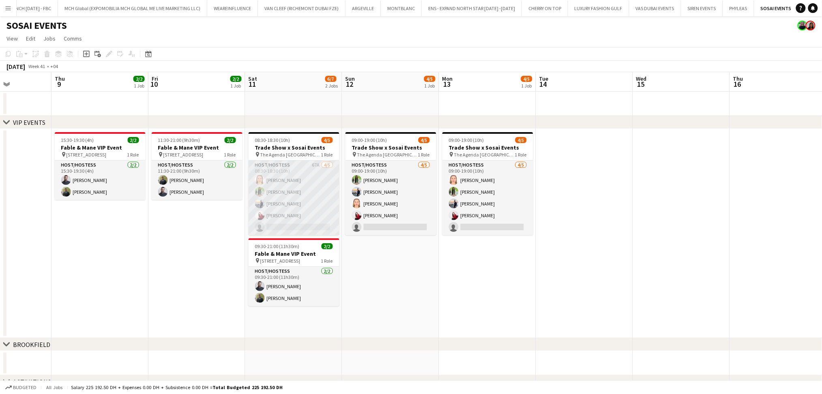
click at [291, 209] on app-card-role "Host/Hostess 67A 4/5 08:30-18:30 (10h) Marija Bozic Jouli Serawan Wael Kharoufa…" at bounding box center [294, 198] width 91 height 75
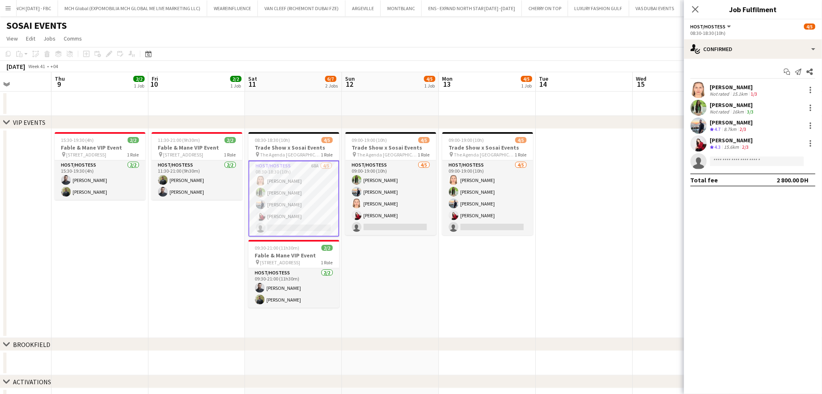
click at [747, 145] on app-skills-label "2/3" at bounding box center [745, 147] width 6 height 6
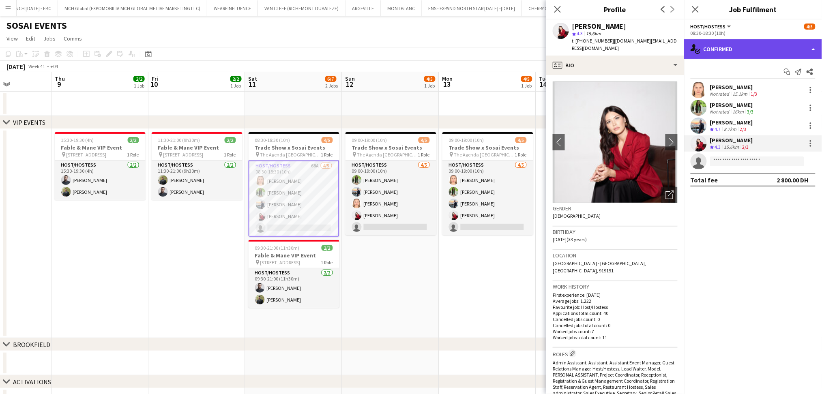
click at [769, 49] on div "single-neutral-actions-check-2 Confirmed" at bounding box center [753, 48] width 138 height 19
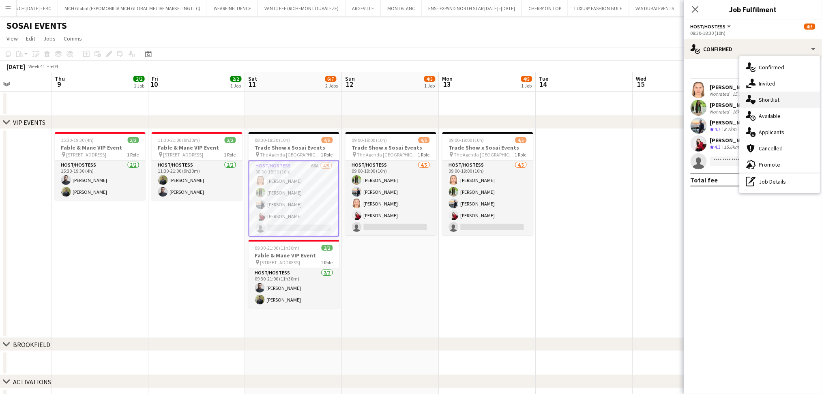
click at [764, 101] on span "Shortlist" at bounding box center [769, 99] width 21 height 7
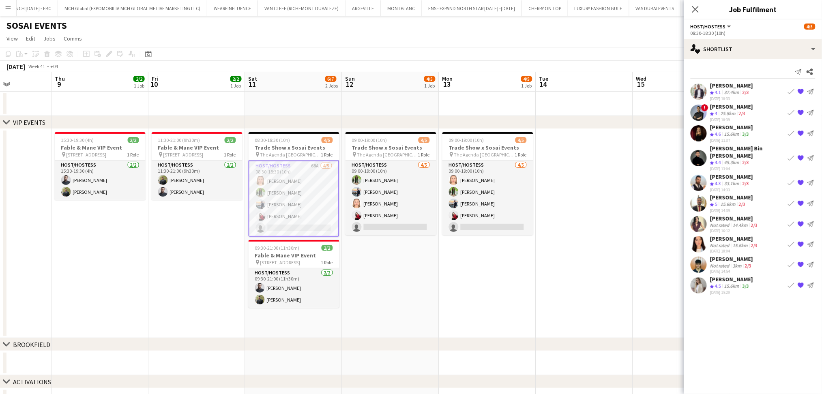
click at [742, 276] on div "Valeria Romanyuk" at bounding box center [731, 279] width 43 height 7
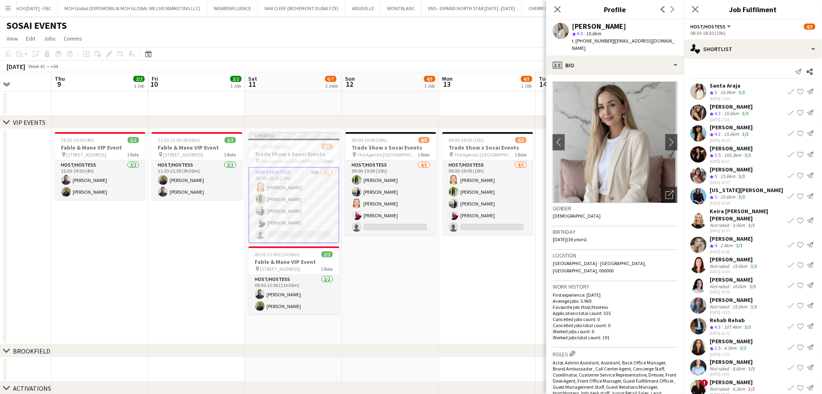
click at [443, 287] on app-date-cell "09:00-19:00 (10h) 4/5 Trade Show x Sosai Events pin The Agenda Dubai 1 Role Hos…" at bounding box center [487, 237] width 97 height 216
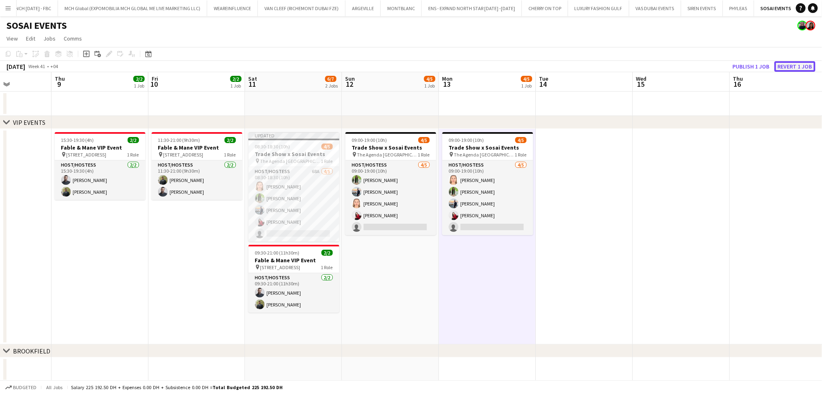
click at [810, 64] on button "Revert 1 job" at bounding box center [794, 66] width 41 height 11
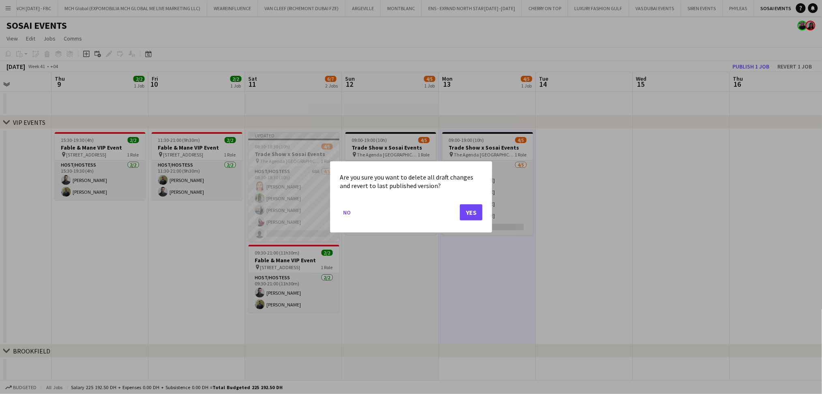
click at [669, 184] on div at bounding box center [411, 197] width 822 height 394
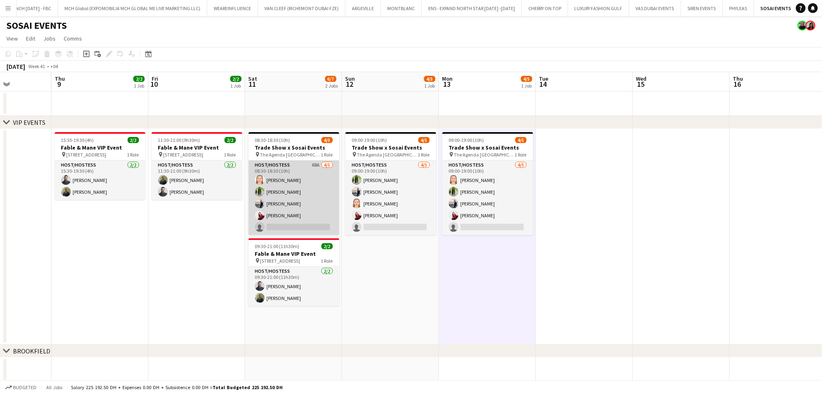
click at [332, 216] on app-card-role "Host/Hostess 68A 4/5 08:30-18:30 (10h) Marija Bozic Jouli Serawan Wael Kharoufa…" at bounding box center [294, 198] width 91 height 75
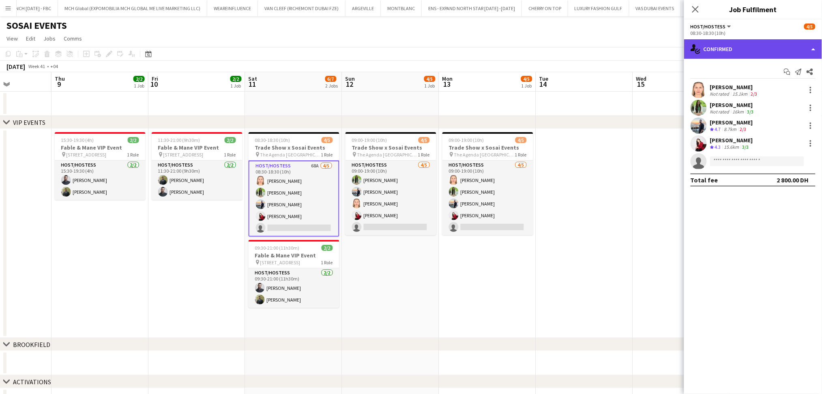
click at [738, 48] on div "single-neutral-actions-check-2 Confirmed" at bounding box center [753, 48] width 138 height 19
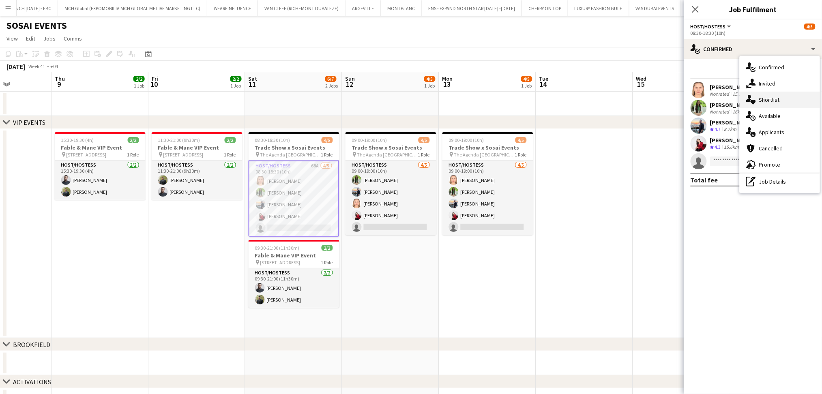
click at [782, 99] on div "single-neutral-actions-heart Shortlist" at bounding box center [780, 100] width 80 height 16
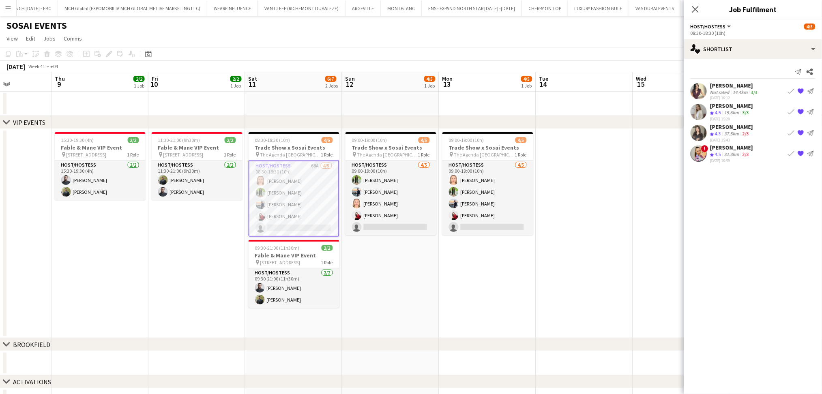
click at [752, 96] on div "26-09-2025 16:12" at bounding box center [734, 97] width 49 height 5
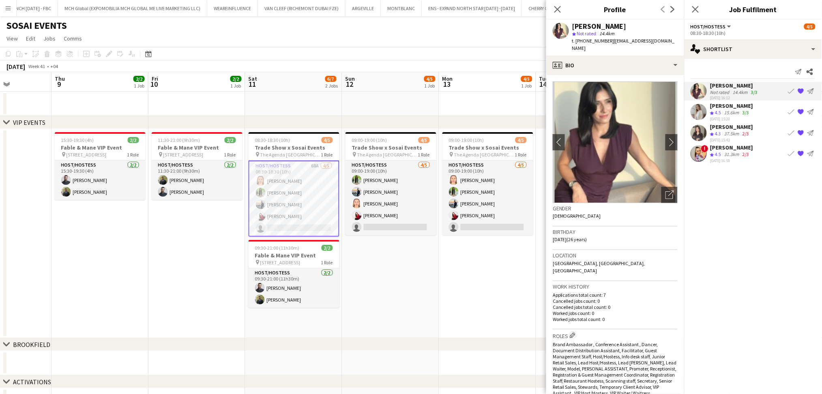
click at [752, 115] on div "Crew rating 4.5 15.6km 3/3" at bounding box center [731, 112] width 43 height 7
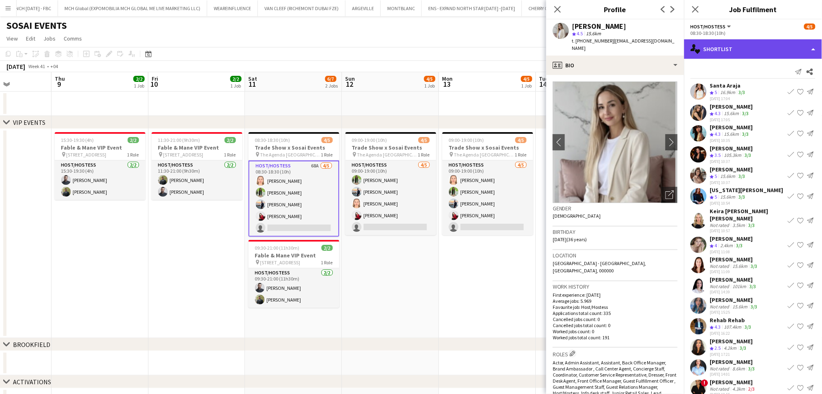
click at [755, 52] on div "single-neutral-actions-heart Shortlist" at bounding box center [753, 48] width 138 height 19
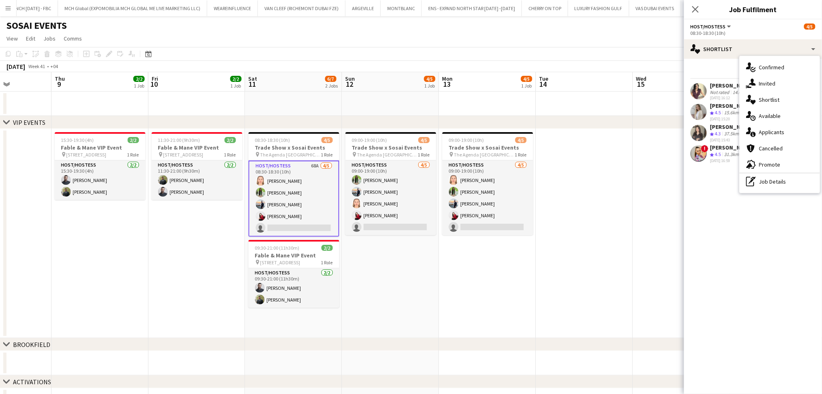
click at [723, 98] on div "26-09-2025 16:12" at bounding box center [734, 97] width 49 height 5
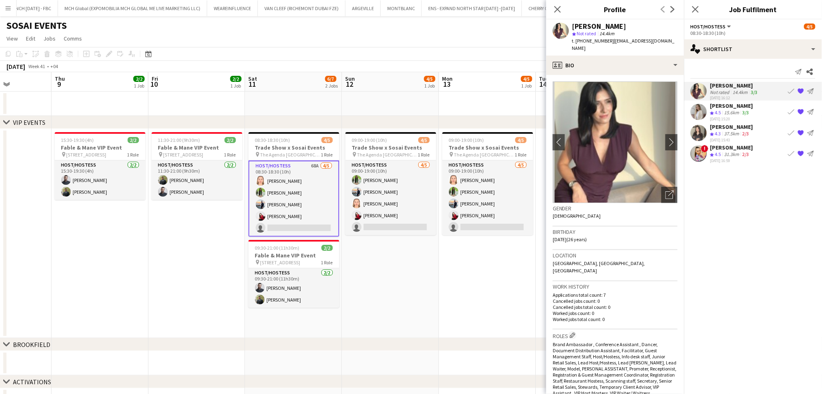
click at [727, 107] on div "Valeria Romanyuk" at bounding box center [731, 105] width 43 height 7
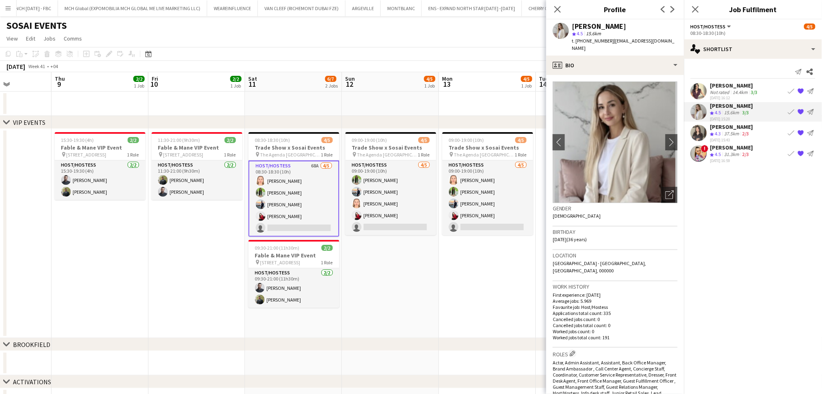
click at [737, 131] on div "37.5km" at bounding box center [732, 134] width 18 height 7
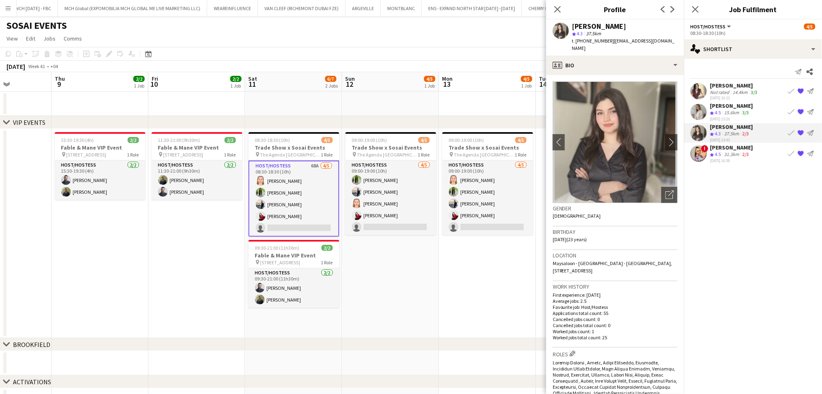
click at [741, 146] on div "Dorina Dabija" at bounding box center [731, 147] width 43 height 7
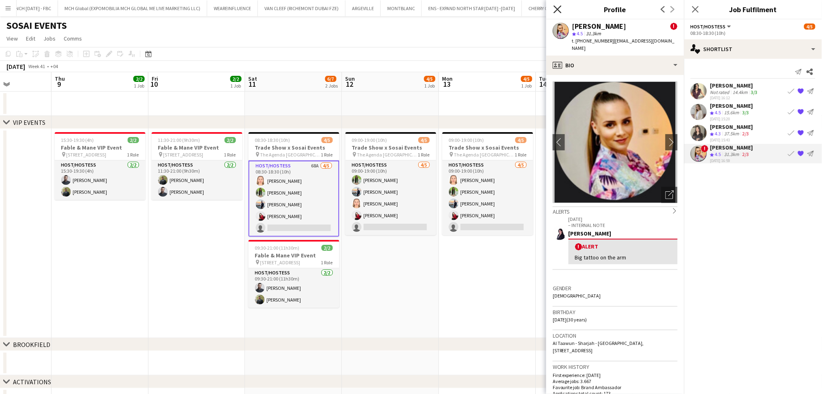
click at [557, 8] on icon "Close pop-in" at bounding box center [557, 9] width 8 height 8
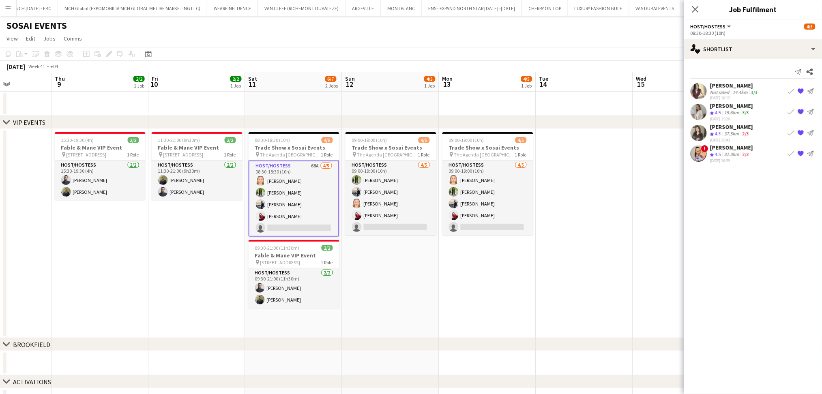
click at [751, 152] on div "! Dorina Dabija Crew rating 4.5 31.3km 2/3 30-09-2025 16:59 Book crew {{ sprite…" at bounding box center [753, 153] width 138 height 19
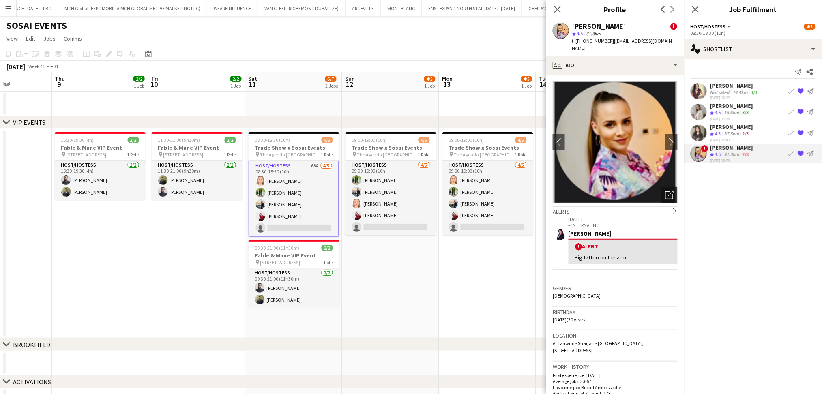
click at [664, 193] on div "Open photos pop-in" at bounding box center [669, 195] width 16 height 16
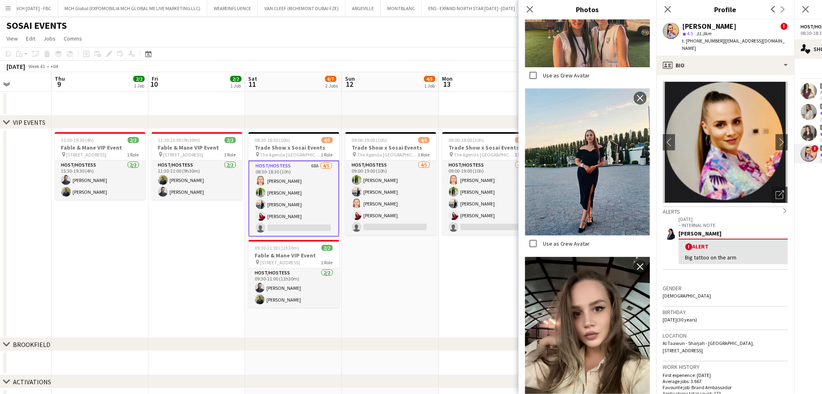
scroll to position [1892, 0]
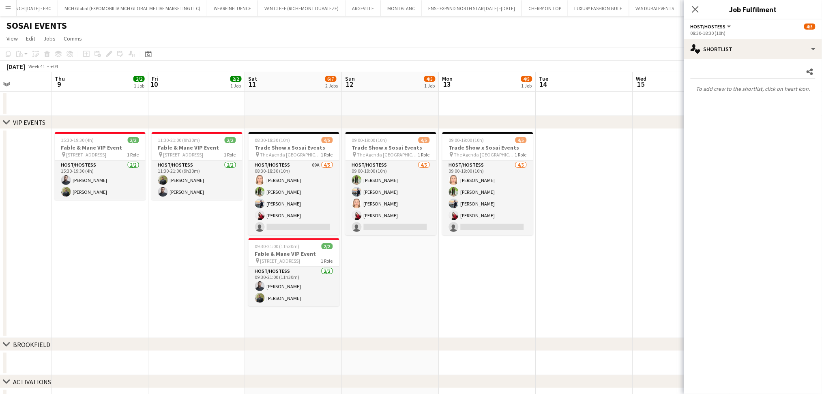
click at [558, 200] on app-date-cell at bounding box center [584, 233] width 97 height 209
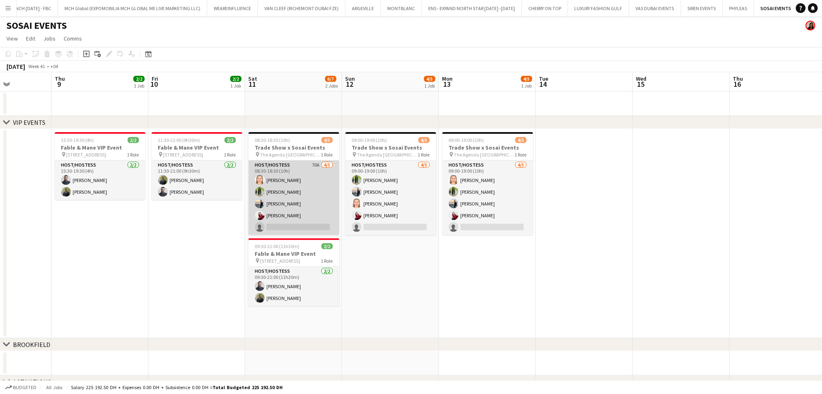
click at [296, 179] on app-card-role "Host/Hostess 70A 4/5 08:30-18:30 (10h) Marija Bozic Jouli Serawan Wael Kharoufa…" at bounding box center [294, 198] width 91 height 75
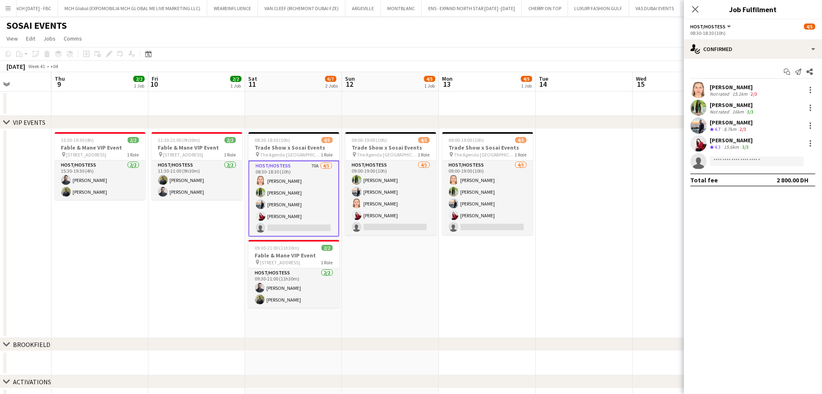
click at [734, 94] on div "15.1km" at bounding box center [740, 94] width 18 height 6
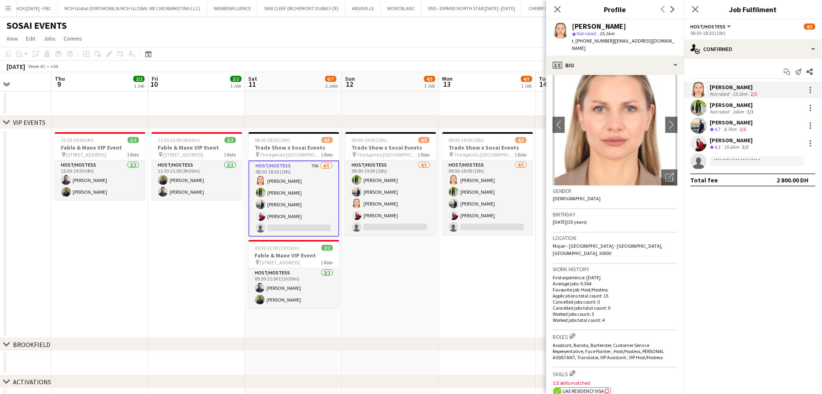
scroll to position [0, 0]
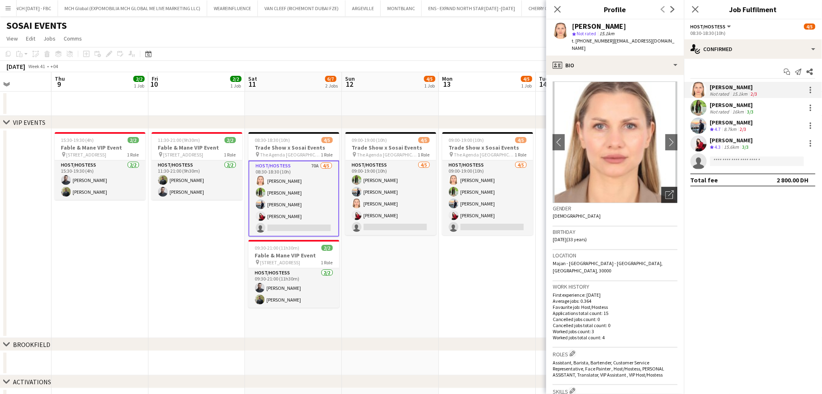
click at [666, 189] on div "Open photos pop-in" at bounding box center [669, 195] width 16 height 16
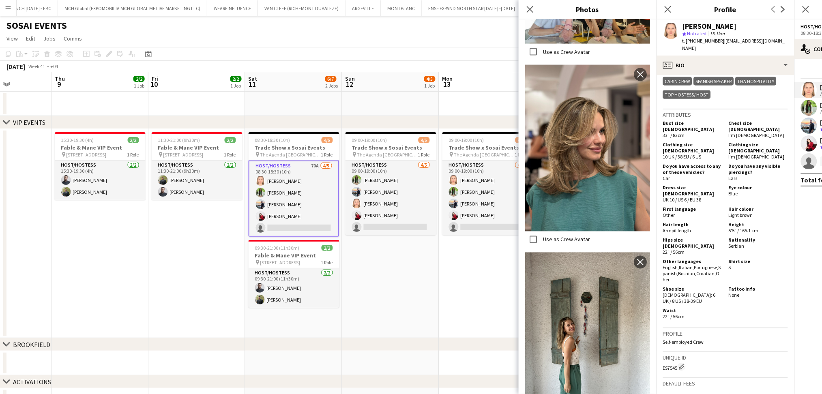
scroll to position [270, 0]
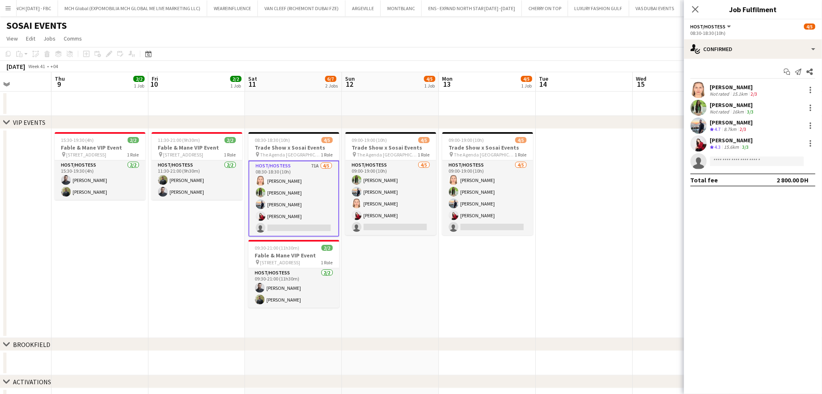
click at [748, 94] on div "15.1km" at bounding box center [740, 94] width 18 height 6
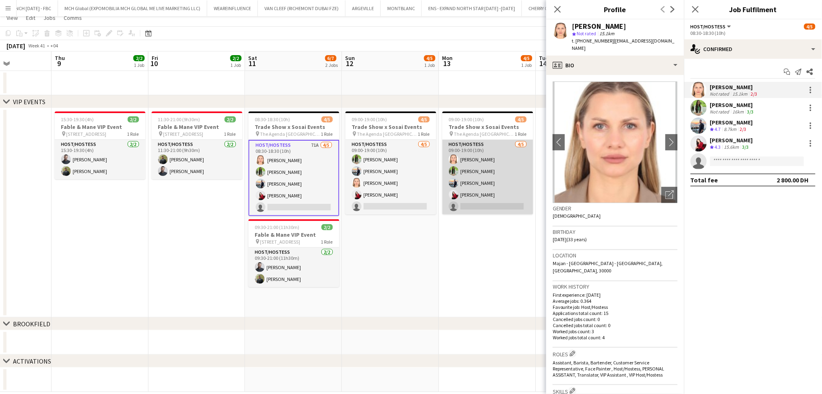
scroll to position [31, 0]
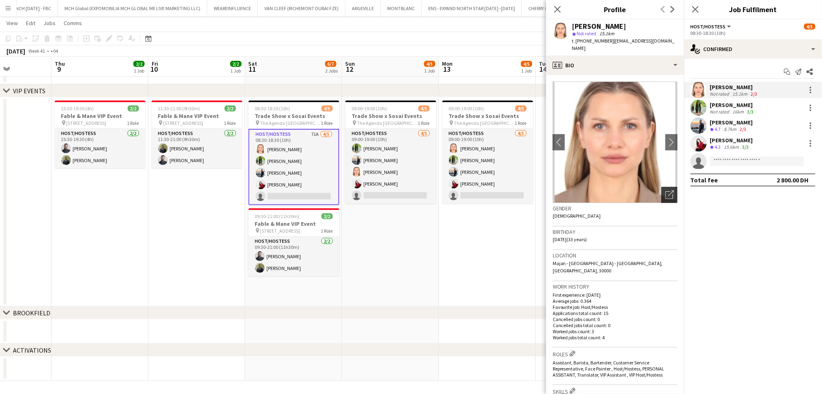
click at [665, 187] on div "Open photos pop-in" at bounding box center [669, 195] width 16 height 16
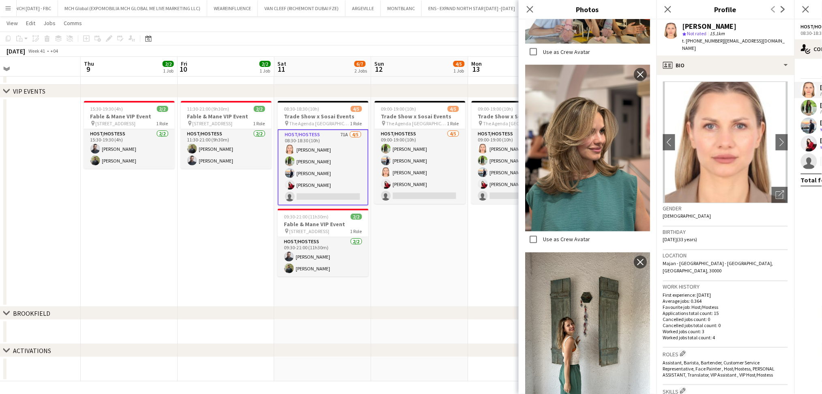
scroll to position [391, 0]
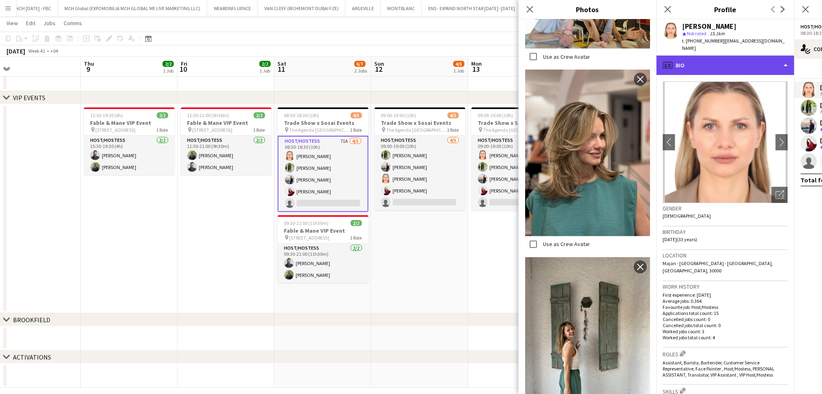
click at [707, 66] on div "profile Bio" at bounding box center [725, 65] width 138 height 19
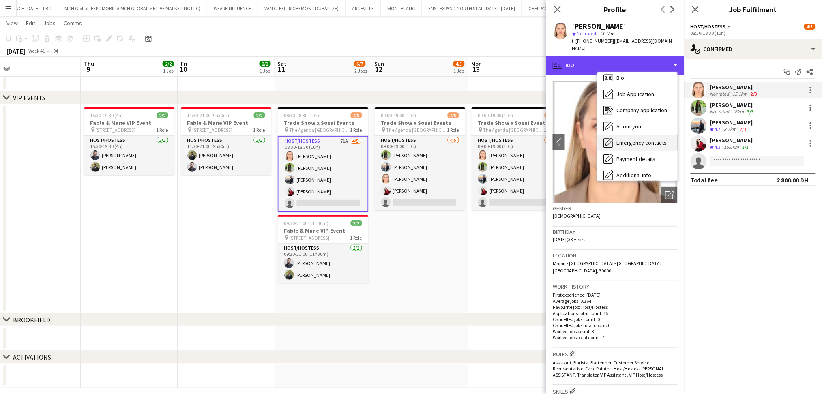
scroll to position [60, 0]
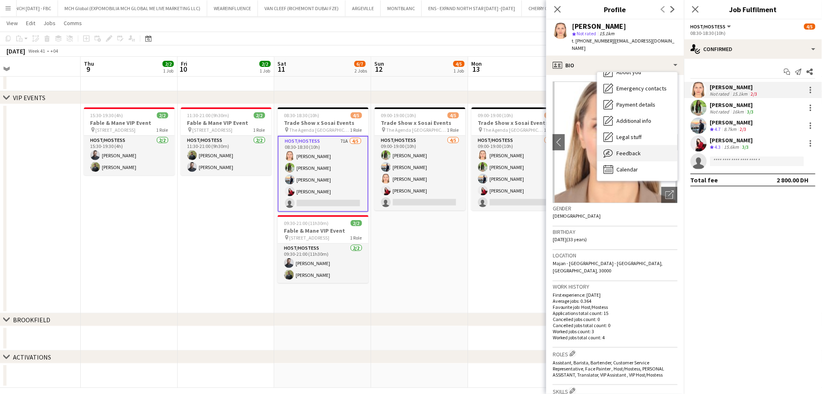
click at [657, 153] on div "Feedback Feedback" at bounding box center [637, 153] width 80 height 16
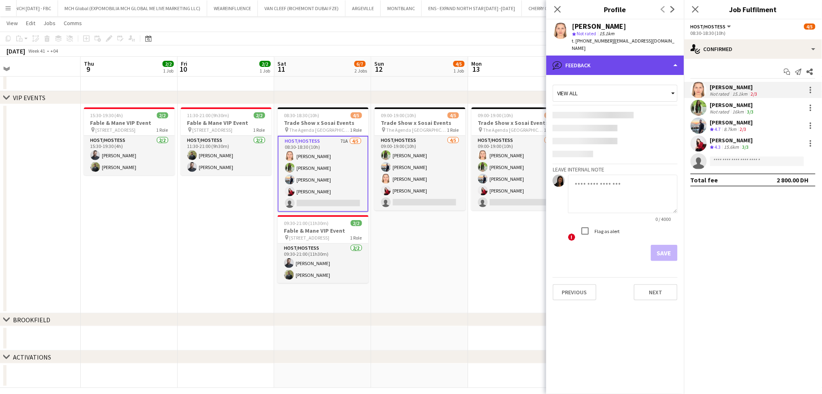
click at [642, 56] on div "bubble-pencil Feedback" at bounding box center [615, 65] width 138 height 19
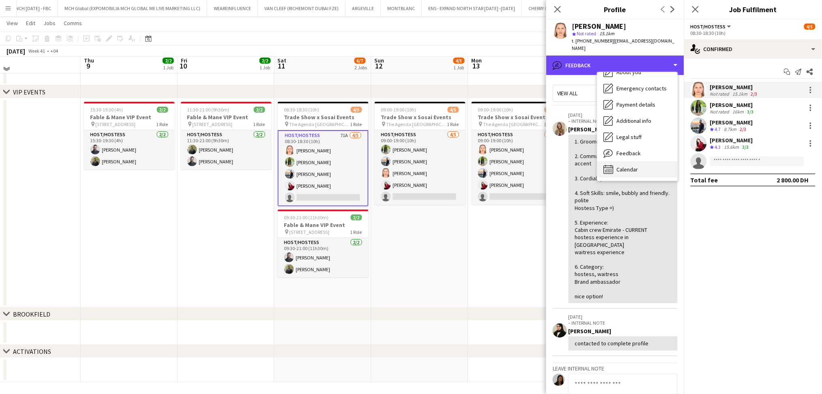
scroll to position [31, 0]
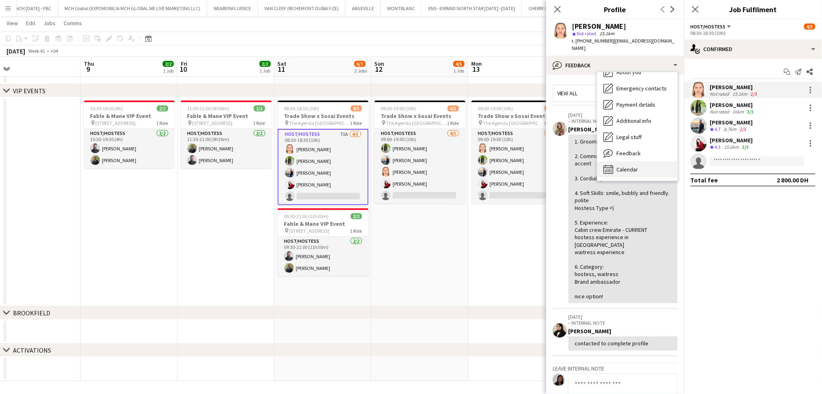
click at [645, 161] on div "Calendar Calendar" at bounding box center [637, 169] width 80 height 16
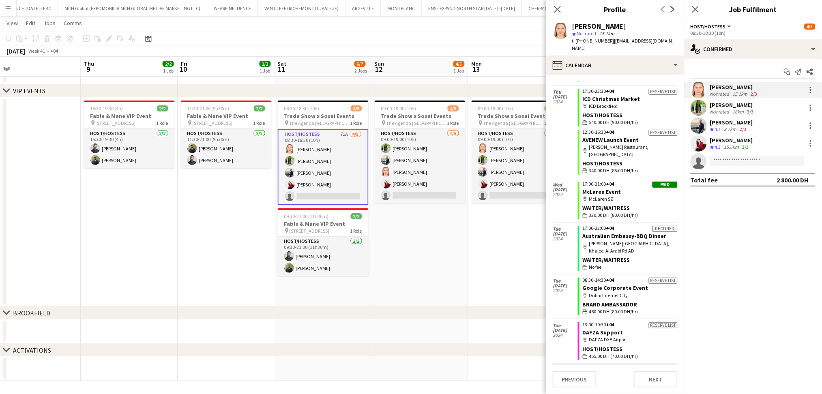
scroll to position [450, 0]
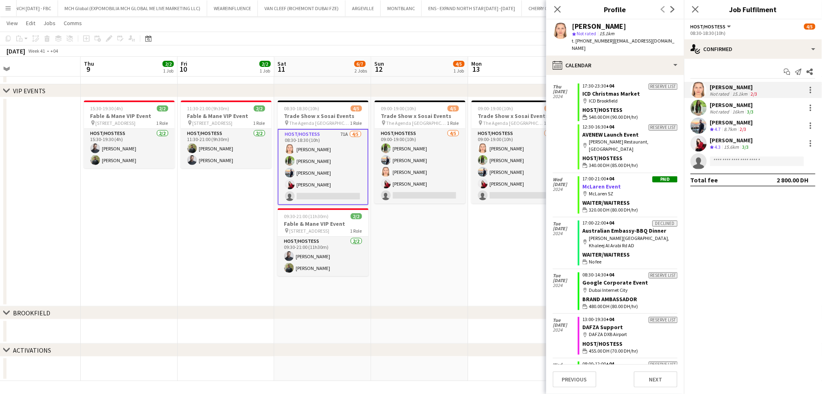
click at [607, 183] on link "McLaren Event" at bounding box center [602, 186] width 39 height 7
click at [754, 113] on div "3/3" at bounding box center [751, 112] width 10 height 6
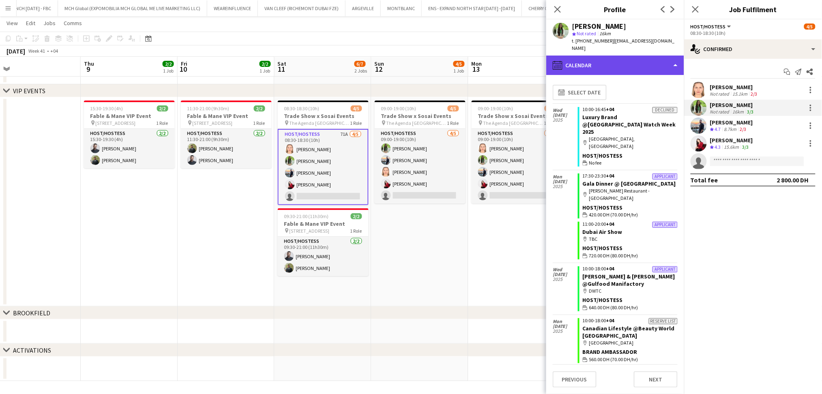
click at [629, 58] on div "calendar-full Calendar" at bounding box center [615, 65] width 138 height 19
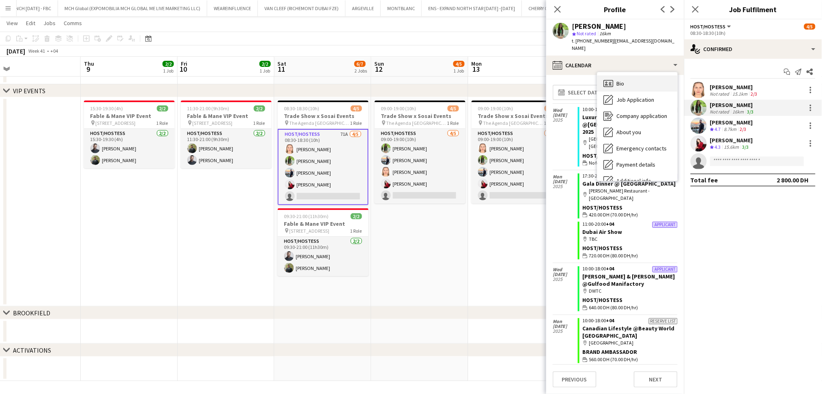
click at [648, 75] on div "Bio Bio" at bounding box center [637, 83] width 80 height 16
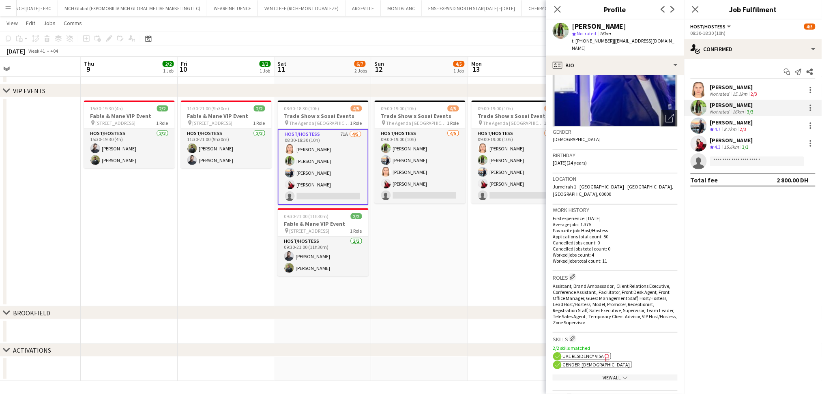
scroll to position [0, 0]
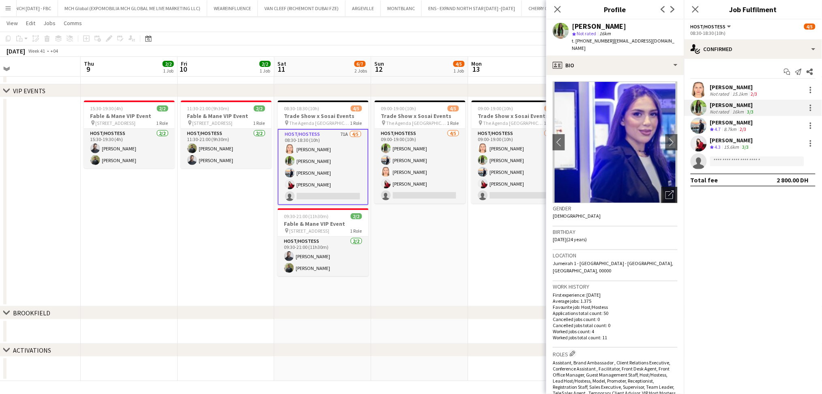
click at [665, 191] on icon "Open photos pop-in" at bounding box center [669, 195] width 9 height 9
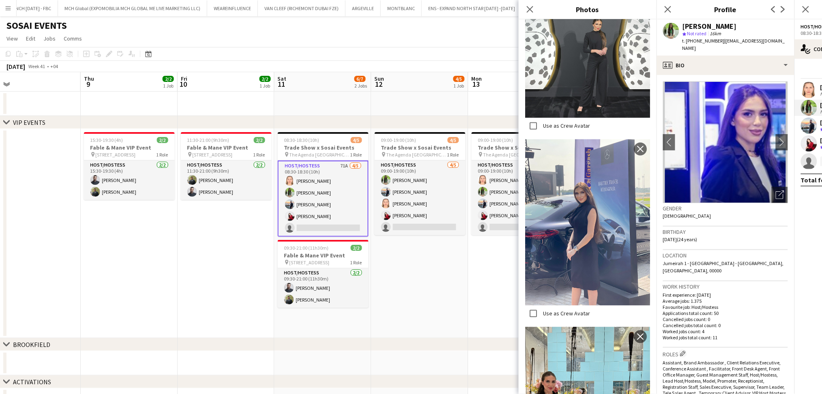
scroll to position [1624, 0]
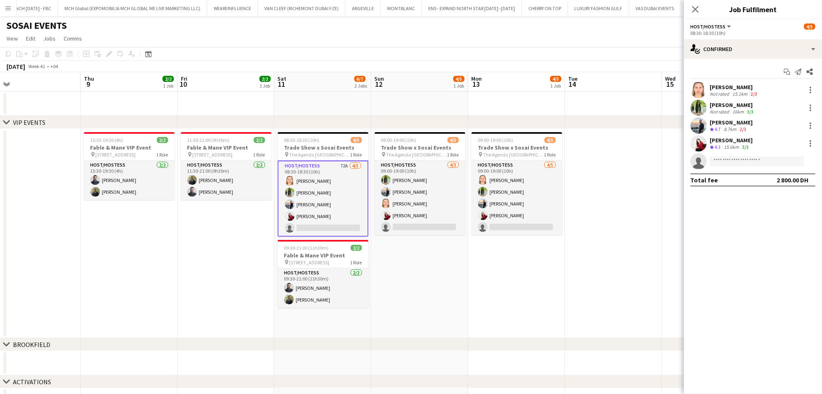
click at [736, 112] on div "16km" at bounding box center [738, 112] width 15 height 6
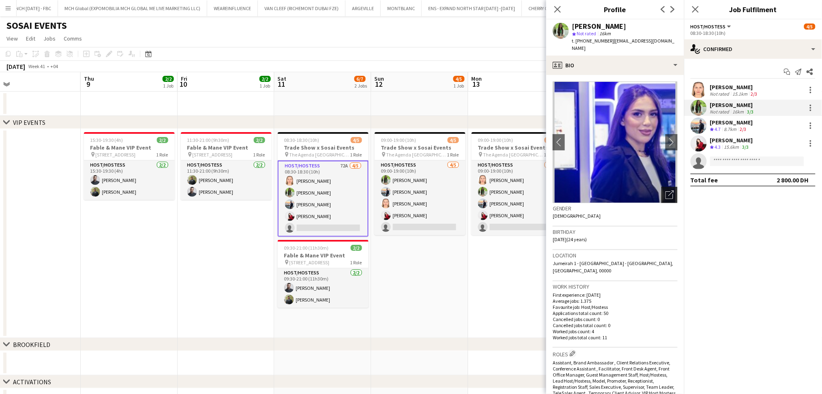
click at [665, 191] on icon "Open photos pop-in" at bounding box center [669, 195] width 9 height 9
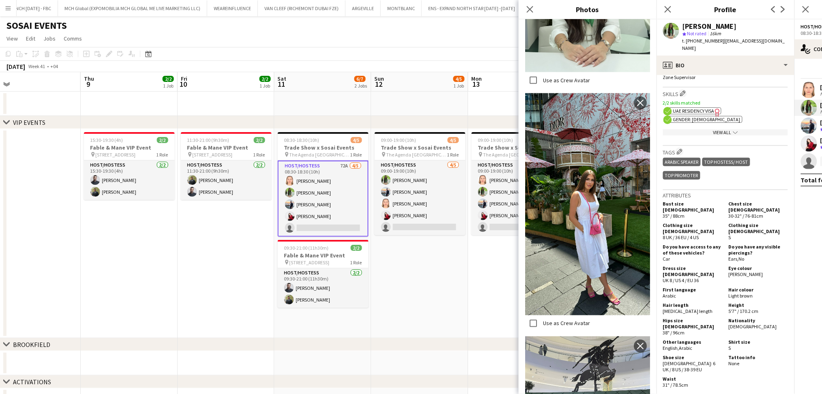
scroll to position [322, 0]
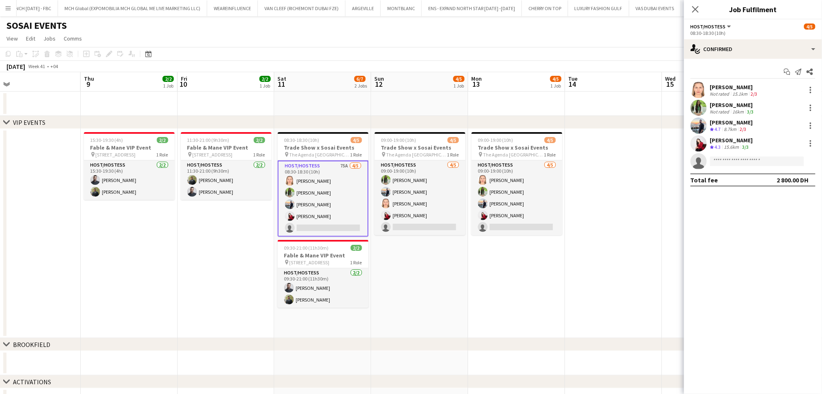
click at [737, 129] on div "8.7km" at bounding box center [731, 129] width 16 height 7
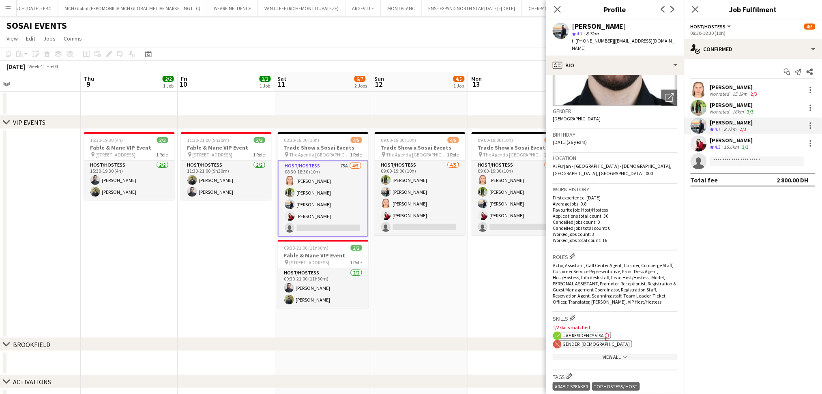
scroll to position [0, 0]
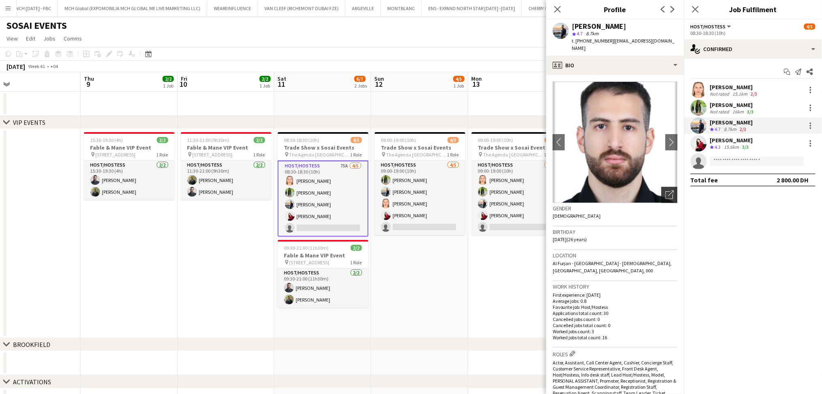
click at [665, 193] on icon at bounding box center [669, 195] width 8 height 8
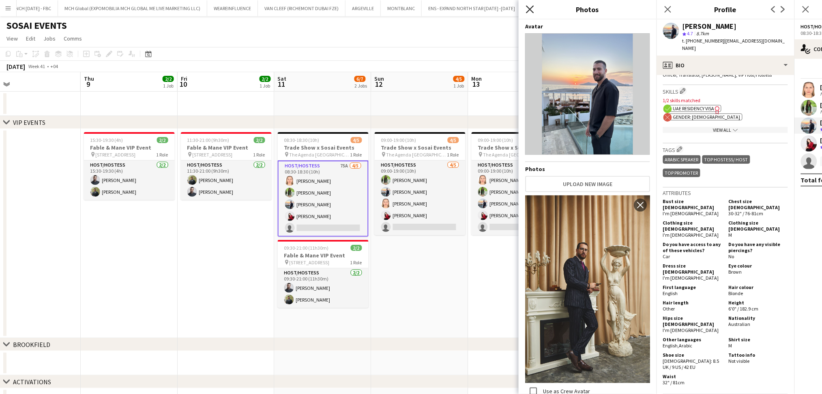
click at [528, 9] on icon "Close pop-in" at bounding box center [530, 9] width 8 height 8
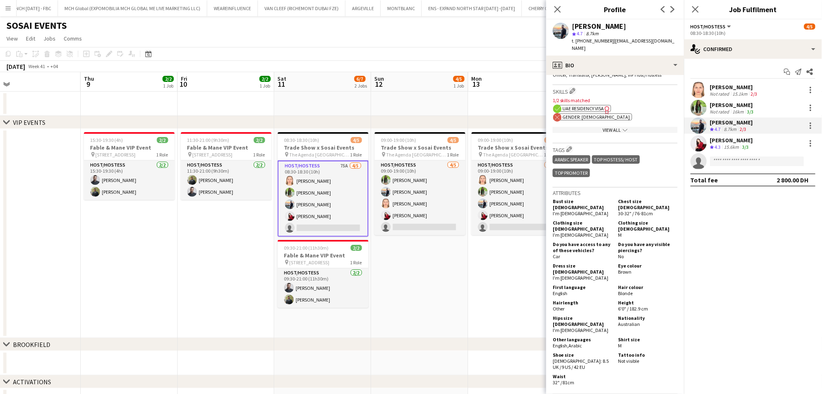
click at [778, 146] on div "Valeriia Mitina Crew rating 4.3 15.6km 3/3" at bounding box center [753, 143] width 138 height 16
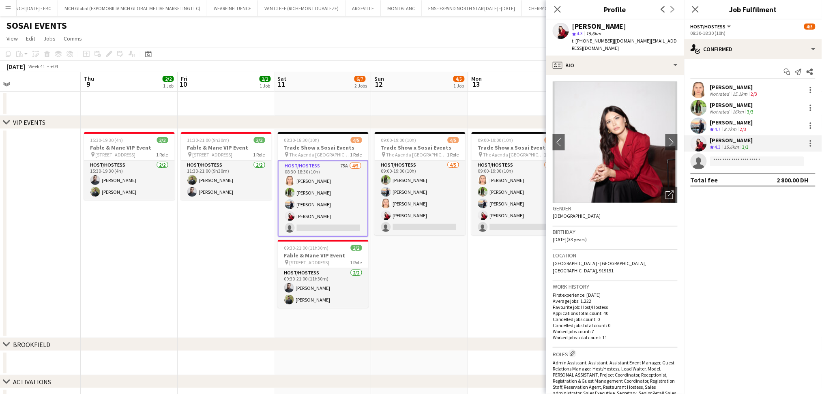
click at [675, 189] on app-crew-profile-bio "chevron-left chevron-right Open photos pop-in Gender Female Birthday 03-09-1992…" at bounding box center [615, 234] width 138 height 319
click at [672, 189] on app-crew-profile-bio "chevron-left chevron-right Open photos pop-in Gender Female Birthday 03-09-1992…" at bounding box center [615, 234] width 138 height 319
click at [665, 191] on icon "Open photos pop-in" at bounding box center [669, 195] width 9 height 9
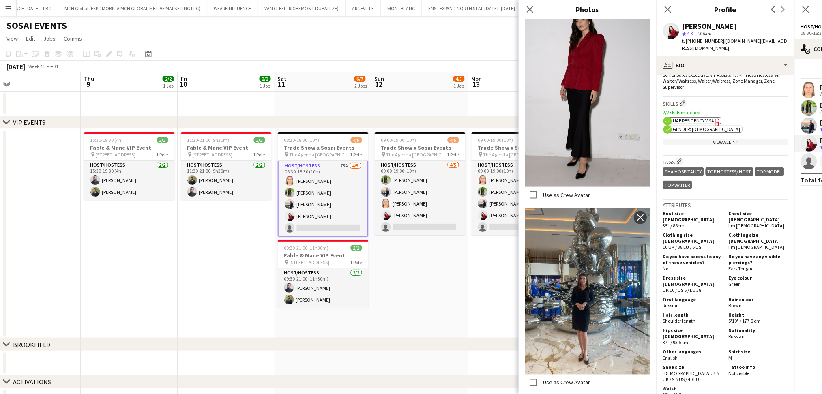
scroll to position [1514, 0]
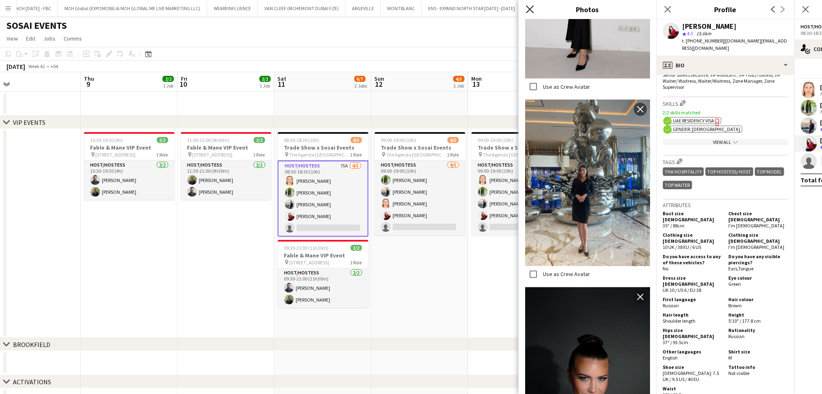
click at [528, 13] on icon "Close pop-in" at bounding box center [530, 9] width 8 height 8
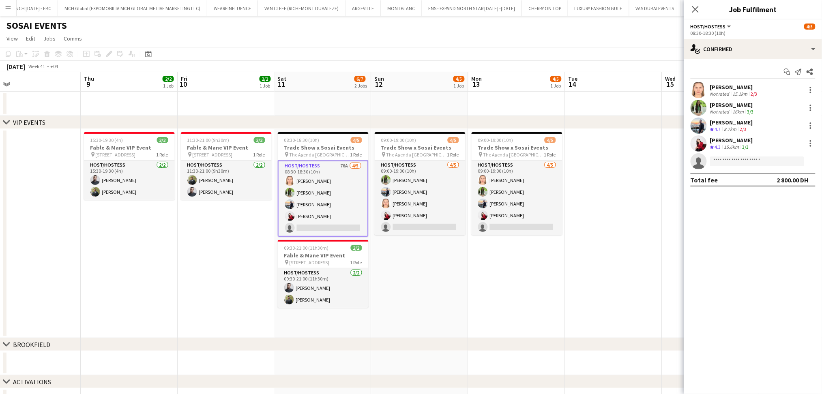
click at [734, 88] on div "Marija Bozic" at bounding box center [734, 87] width 49 height 7
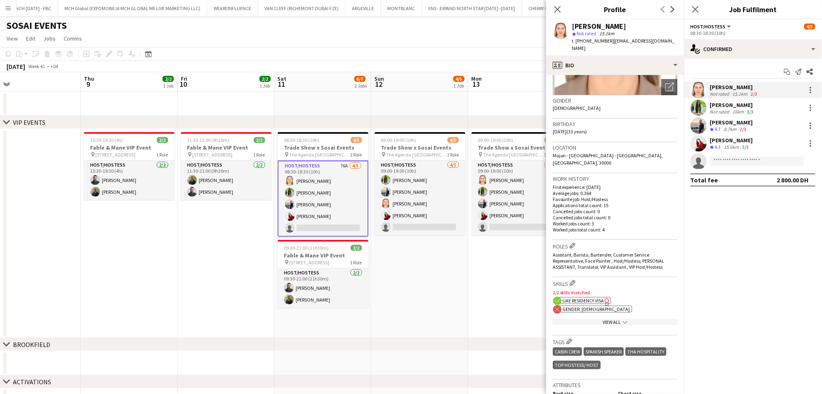
scroll to position [270, 0]
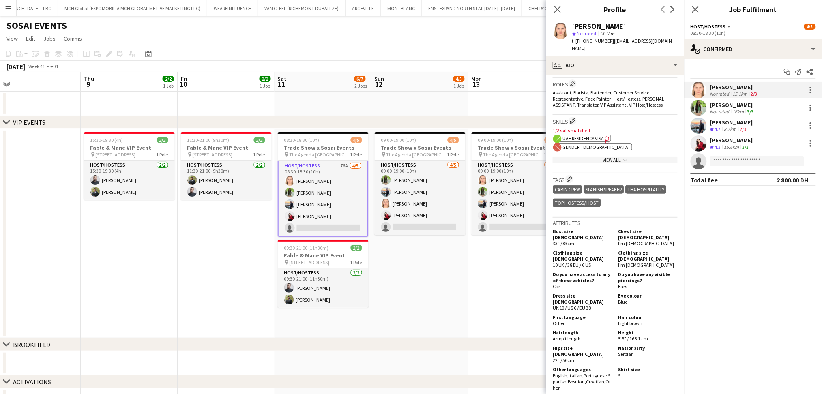
click at [733, 110] on div "16km" at bounding box center [738, 112] width 15 height 6
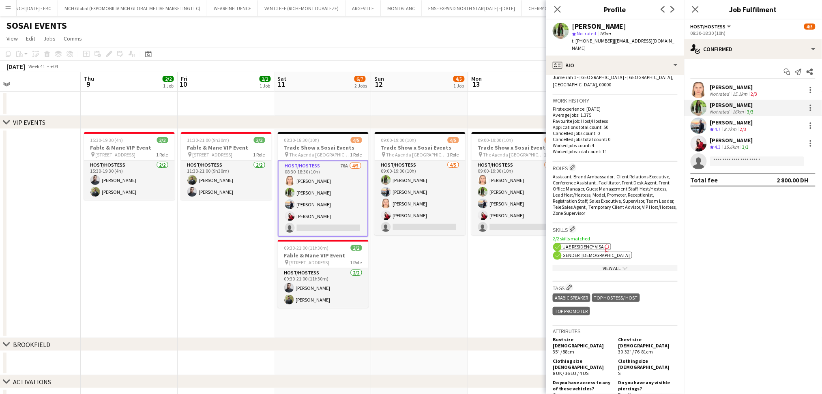
scroll to position [162, 0]
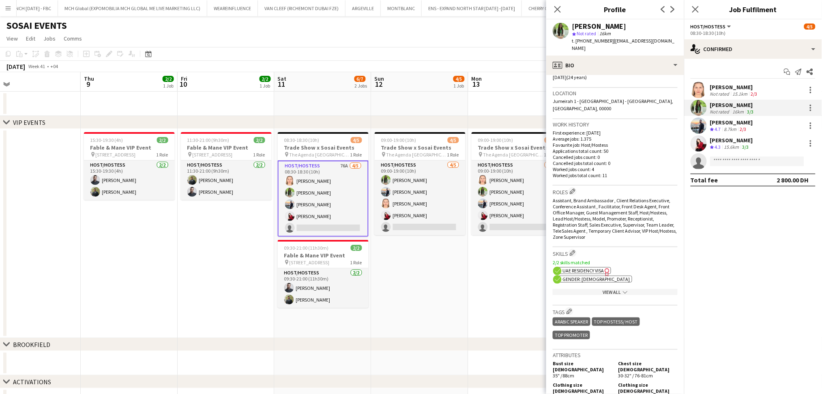
click at [438, 280] on app-date-cell "09:00-19:00 (10h) 4/5 Trade Show x Sosai Events pin The Agenda Dubai 1 Role Hos…" at bounding box center [419, 233] width 97 height 209
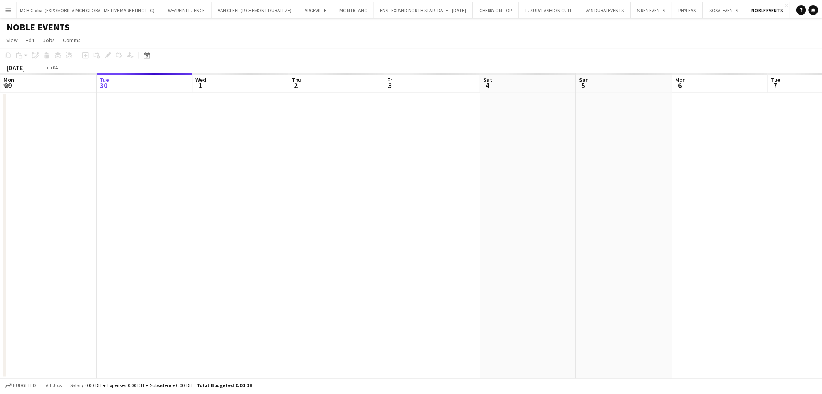
scroll to position [0, 279]
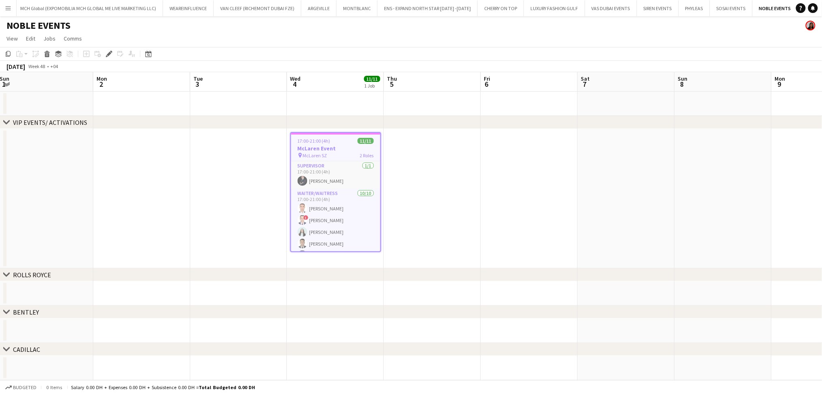
drag, startPoint x: 547, startPoint y: 203, endPoint x: 528, endPoint y: 199, distance: 18.9
click at [528, 199] on app-calendar-viewport "Thu 28 Fri 29 Sat 30 Sun 1 Mon 2 Tue 3 Wed 4 11/11 1 Job Thu 5 Fri 6 Sat 7 Sun …" at bounding box center [411, 263] width 822 height 383
click at [343, 152] on div "pin McLaren SZ 2 Roles" at bounding box center [331, 155] width 89 height 6
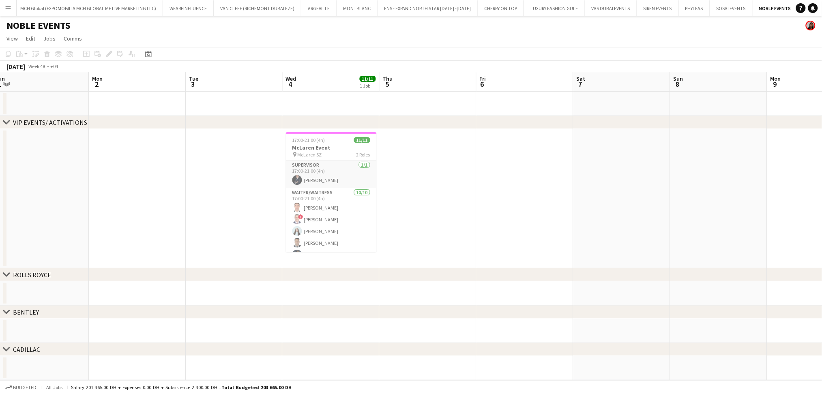
click at [460, 164] on app-date-cell at bounding box center [428, 198] width 97 height 139
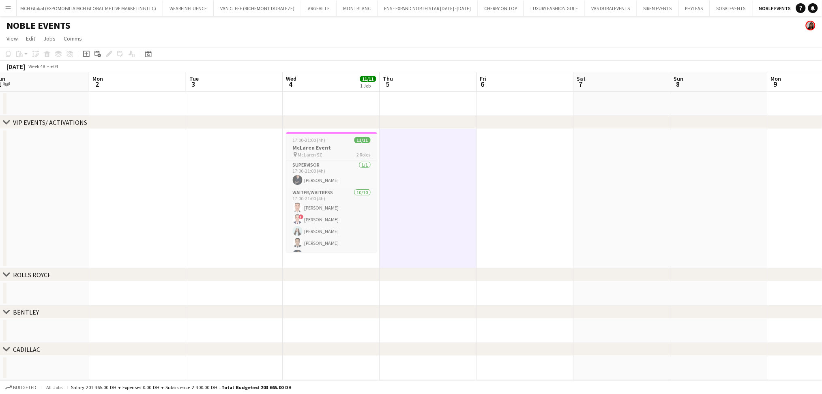
click at [333, 159] on app-job-card "17:00-21:00 (4h) 11/11 McLaren Event pin McLaren SZ 2 Roles Supervisor 1/1 17:0…" at bounding box center [331, 192] width 91 height 120
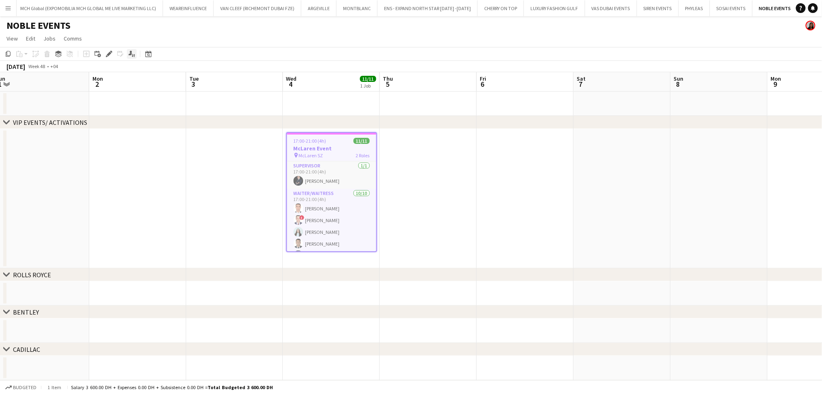
drag, startPoint x: 108, startPoint y: 53, endPoint x: 131, endPoint y: 57, distance: 22.6
click at [109, 53] on icon at bounding box center [109, 54] width 4 height 4
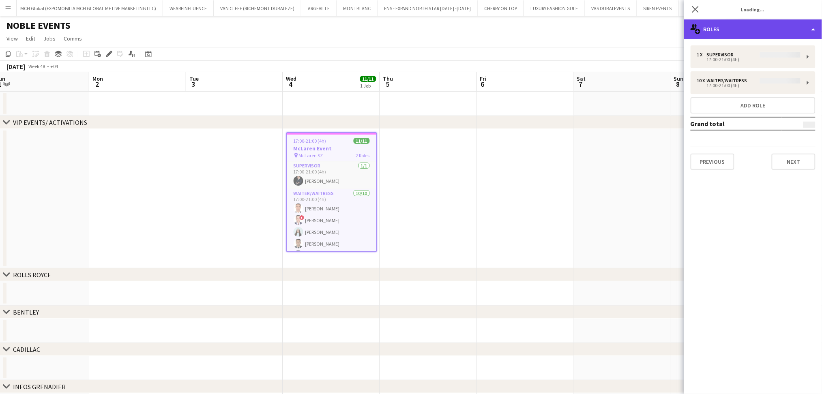
click at [776, 36] on div "multiple-users-add Roles" at bounding box center [753, 28] width 138 height 19
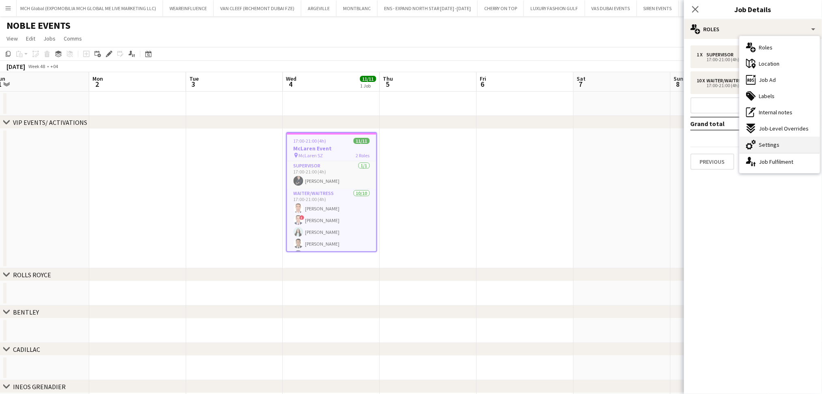
click at [789, 141] on div "cog-double-3 Settings" at bounding box center [780, 145] width 80 height 16
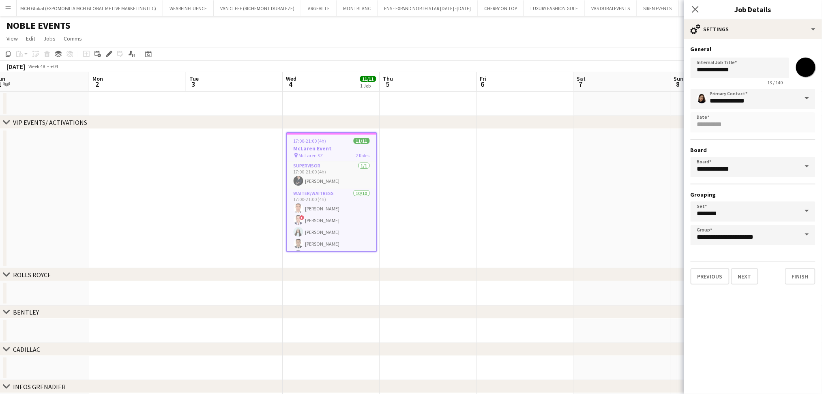
click at [468, 180] on app-date-cell at bounding box center [428, 198] width 97 height 139
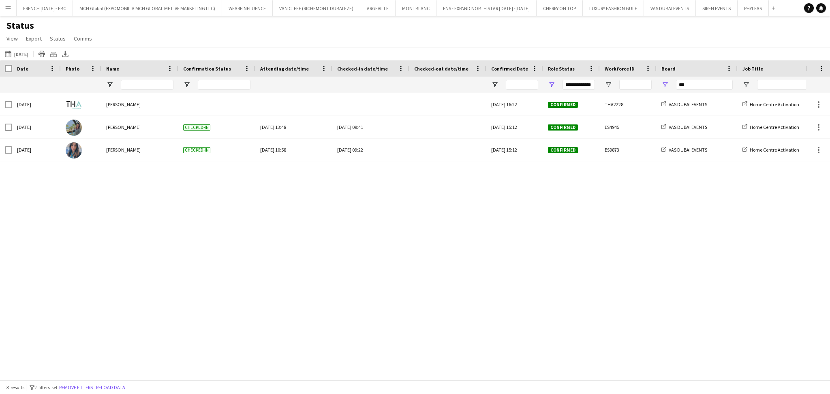
drag, startPoint x: 701, startPoint y: 82, endPoint x: 671, endPoint y: 85, distance: 30.1
click at [672, 85] on div "***" at bounding box center [697, 85] width 81 height 16
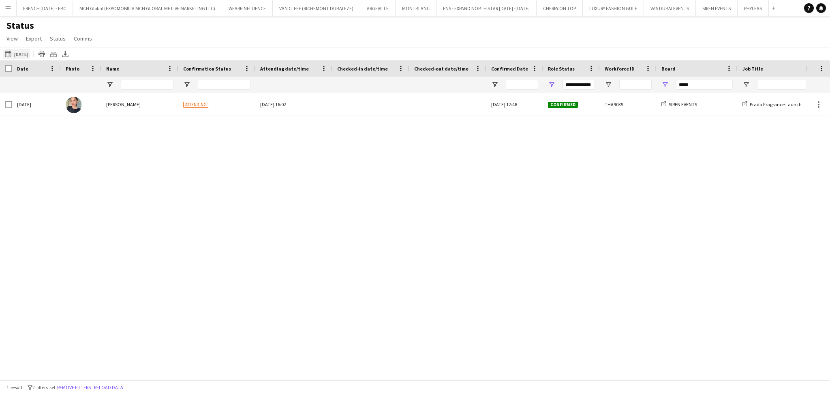
type input "*****"
click at [24, 53] on button "[DATE] to [DATE] [DATE]" at bounding box center [16, 54] width 27 height 10
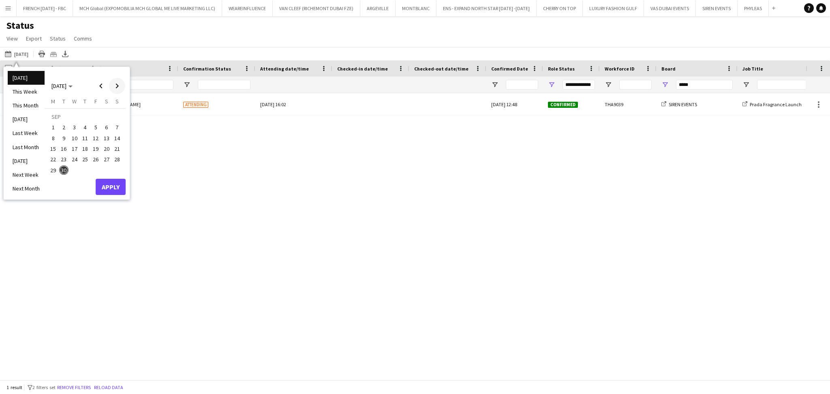
click at [116, 86] on span "Next month" at bounding box center [117, 86] width 16 height 16
click at [73, 125] on span "1" at bounding box center [75, 128] width 10 height 10
click at [112, 190] on button "Apply" at bounding box center [111, 187] width 30 height 16
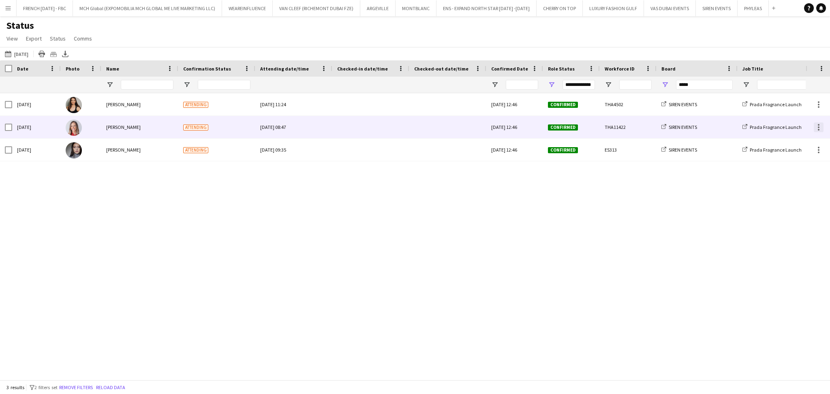
click at [819, 127] on div at bounding box center [819, 128] width 2 height 2
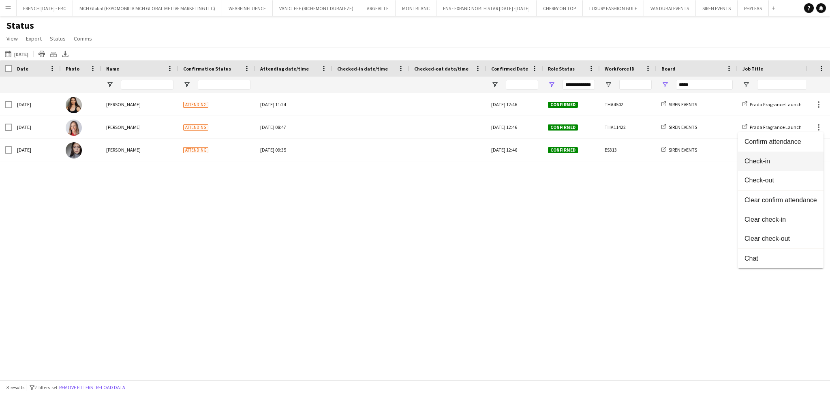
click at [782, 161] on span "Check-in" at bounding box center [781, 161] width 73 height 7
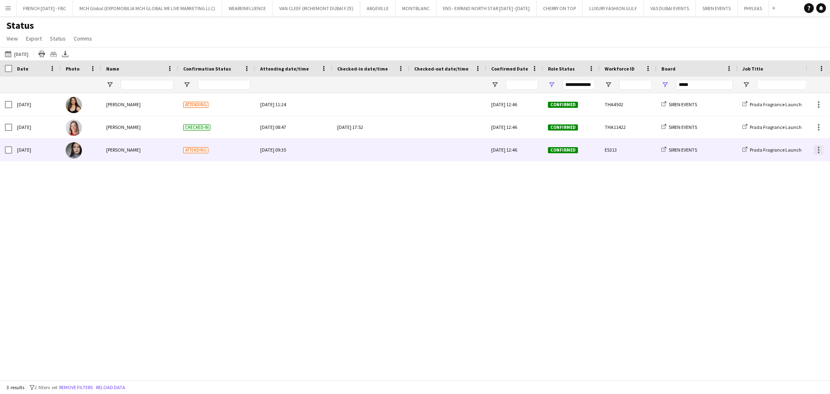
click at [819, 149] on div at bounding box center [819, 150] width 2 height 2
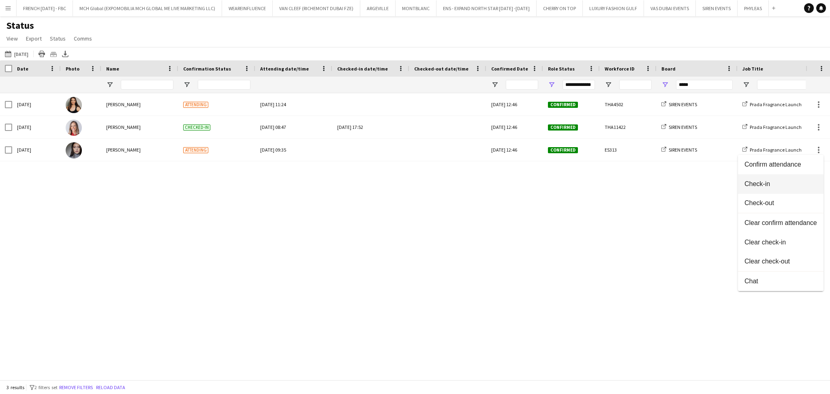
click at [798, 182] on span "Check-in" at bounding box center [781, 183] width 73 height 7
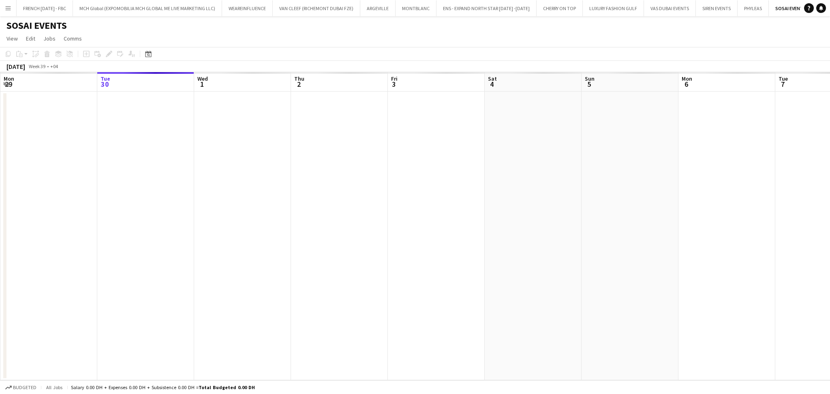
scroll to position [0, 5]
